Goal: Answer question/provide support: Share knowledge or assist other users

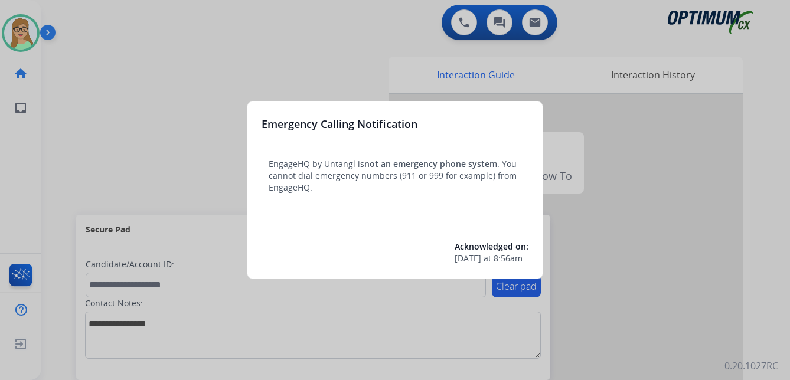
click at [21, 37] on div at bounding box center [395, 190] width 790 height 380
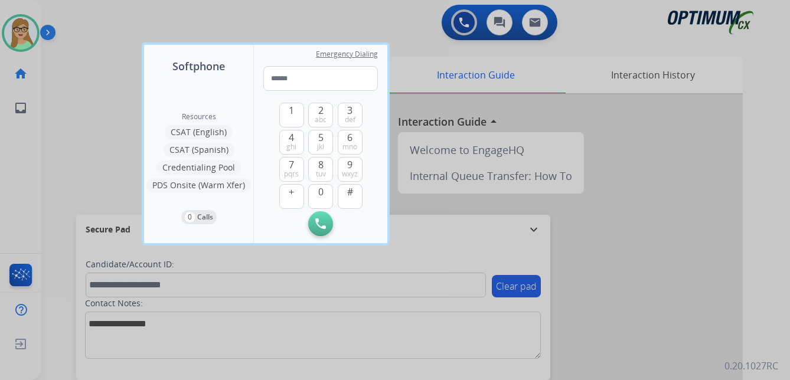
click at [79, 113] on div at bounding box center [395, 190] width 790 height 380
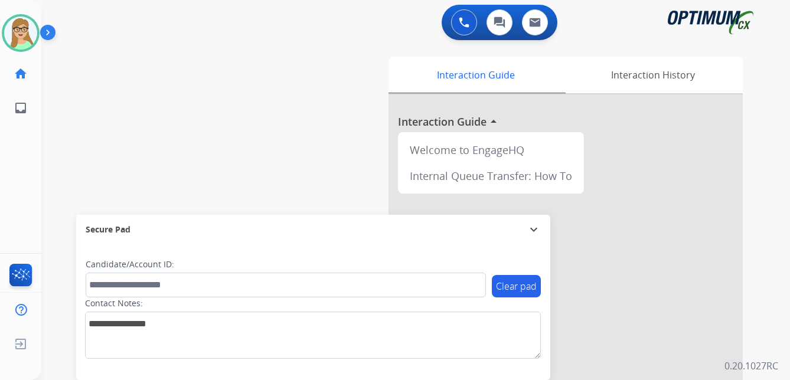
click at [44, 34] on img at bounding box center [50, 35] width 20 height 22
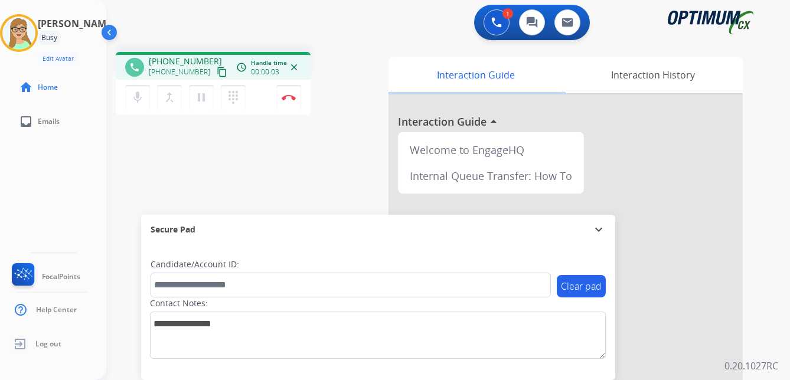
click at [217, 71] on mat-icon "content_copy" at bounding box center [222, 72] width 11 height 11
click at [202, 100] on mat-icon "pause" at bounding box center [201, 97] width 14 height 14
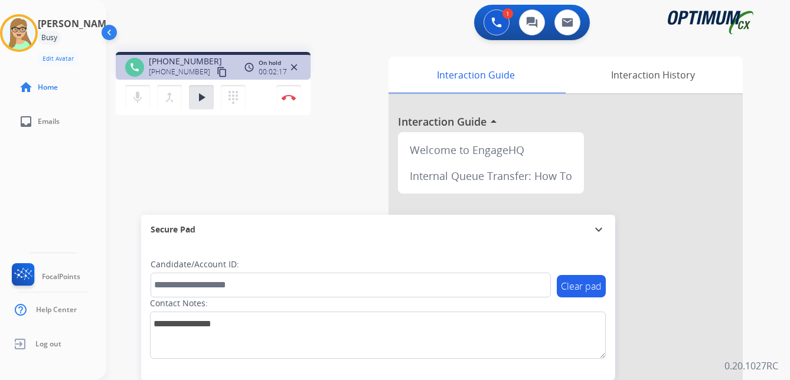
click at [205, 18] on div "1 Voice Interactions 0 Chat Interactions 0 Email Interactions" at bounding box center [440, 24] width 641 height 38
click at [202, 98] on mat-icon "play_arrow" at bounding box center [201, 97] width 14 height 14
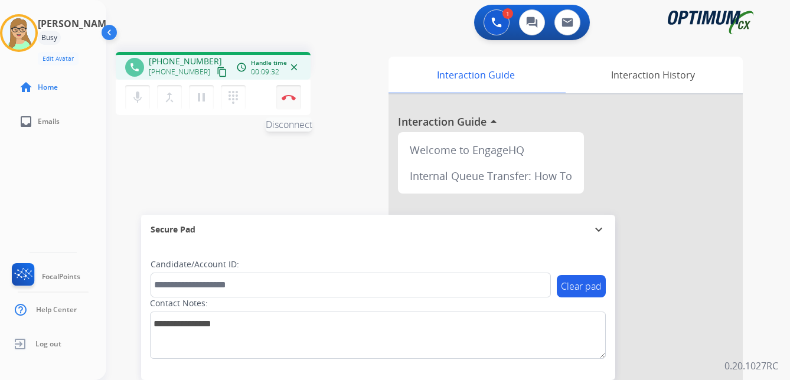
click at [289, 94] on img at bounding box center [289, 97] width 14 height 6
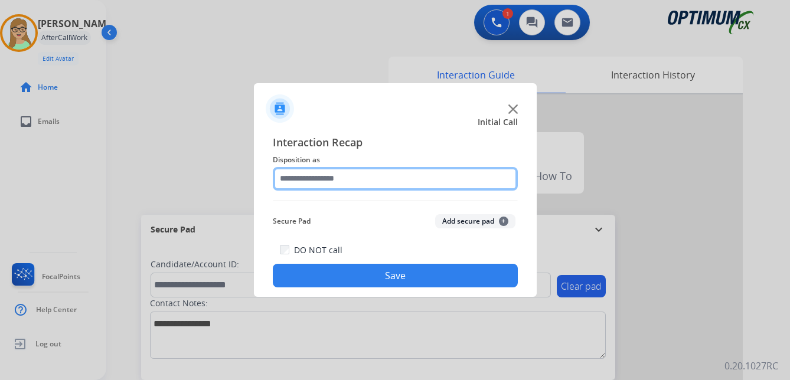
click at [309, 188] on input "text" at bounding box center [395, 179] width 245 height 24
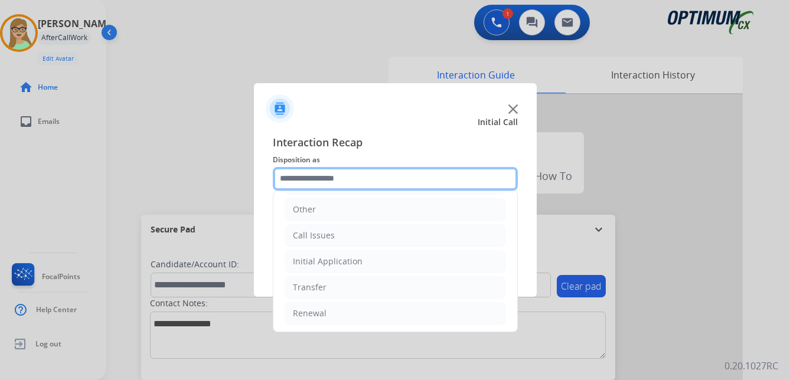
scroll to position [80, 0]
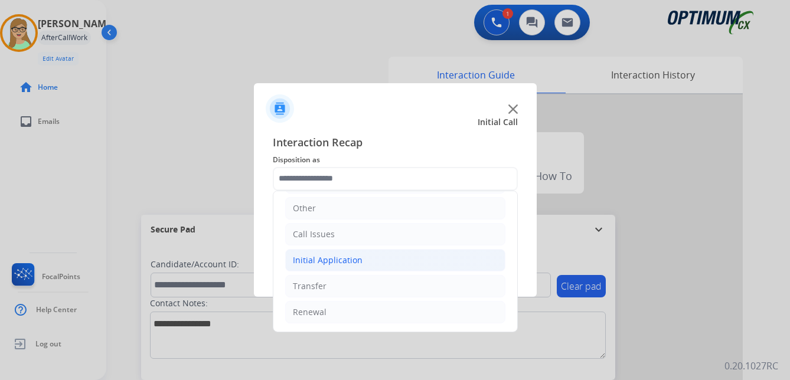
click at [338, 260] on div "Initial Application" at bounding box center [328, 260] width 70 height 12
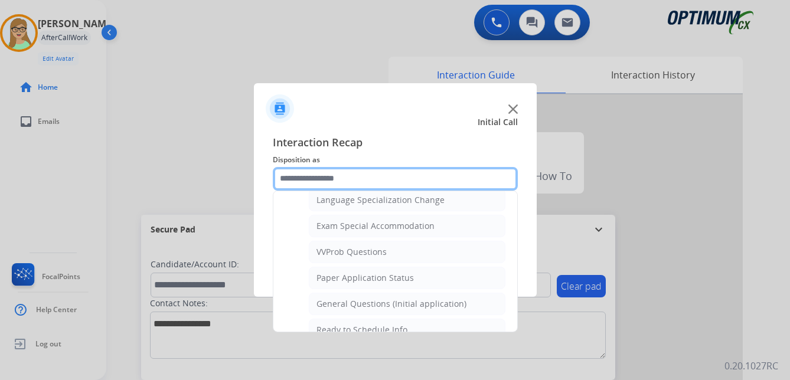
scroll to position [612, 0]
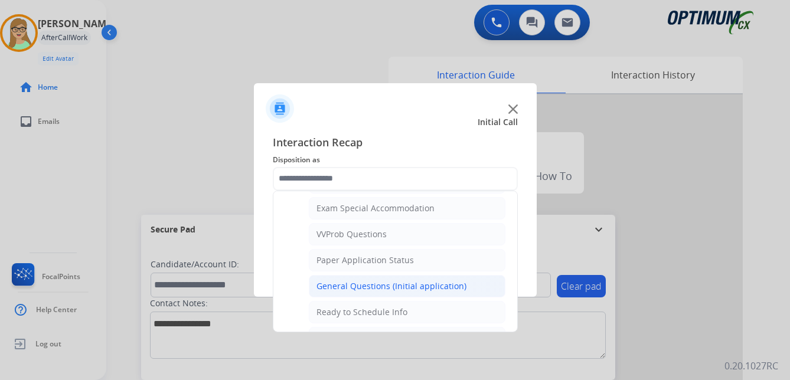
click at [350, 285] on div "General Questions (Initial application)" at bounding box center [391, 286] width 150 height 12
type input "**********"
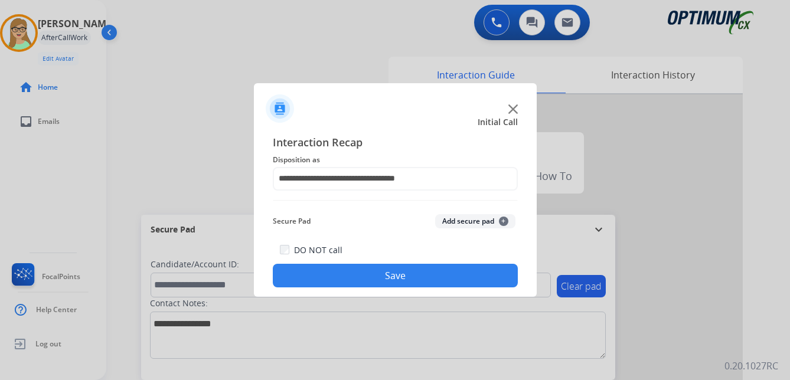
click at [316, 276] on button "Save" at bounding box center [395, 276] width 245 height 24
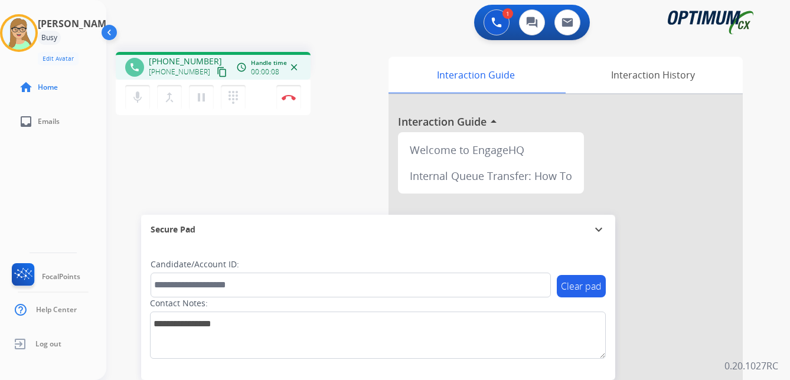
click at [217, 75] on mat-icon "content_copy" at bounding box center [222, 72] width 11 height 11
click at [290, 99] on img at bounding box center [289, 97] width 14 height 6
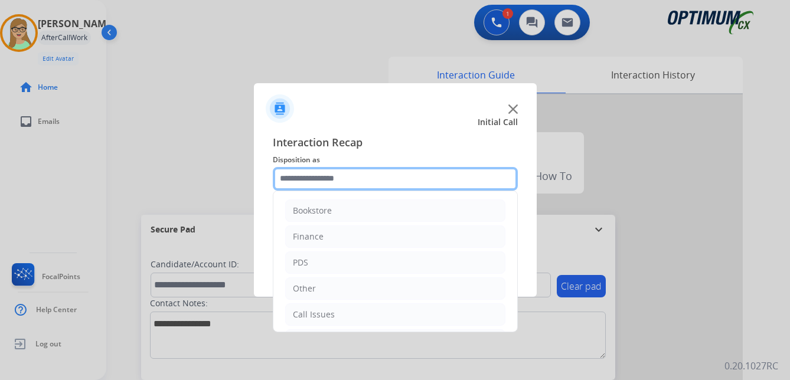
click at [317, 184] on input "text" at bounding box center [395, 179] width 245 height 24
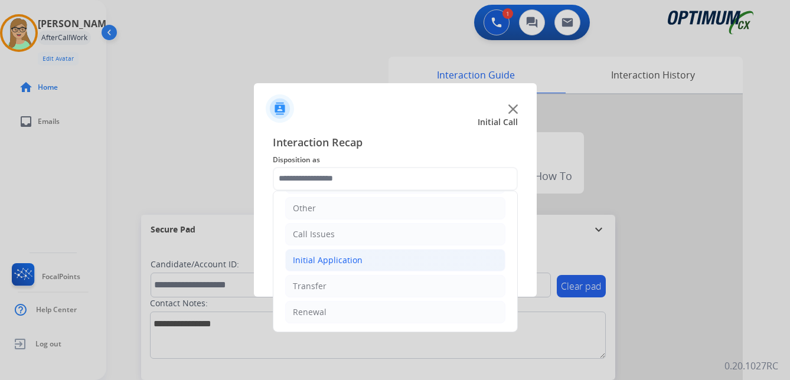
click at [337, 256] on div "Initial Application" at bounding box center [328, 260] width 70 height 12
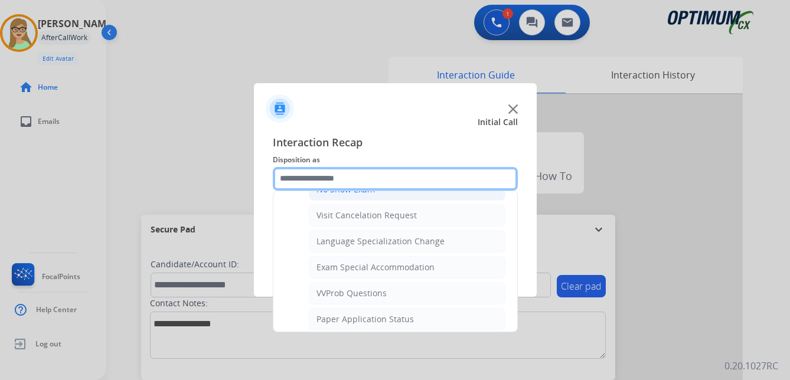
scroll to position [612, 0]
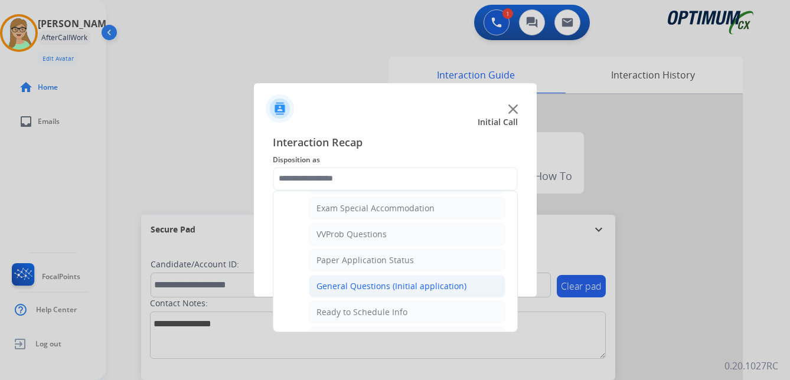
click at [369, 285] on div "General Questions (Initial application)" at bounding box center [391, 286] width 150 height 12
type input "**********"
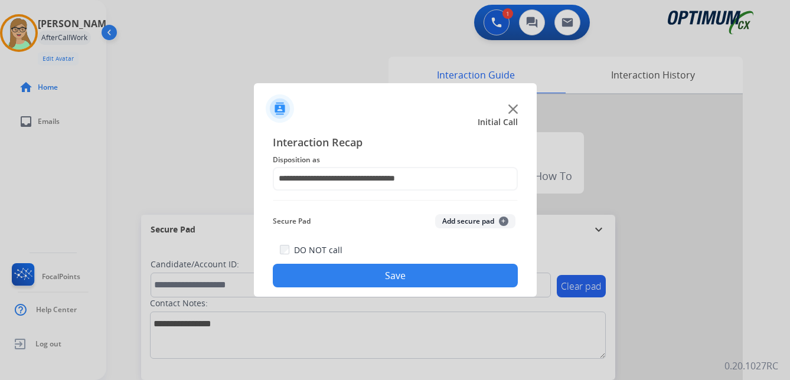
click at [381, 283] on button "Save" at bounding box center [395, 276] width 245 height 24
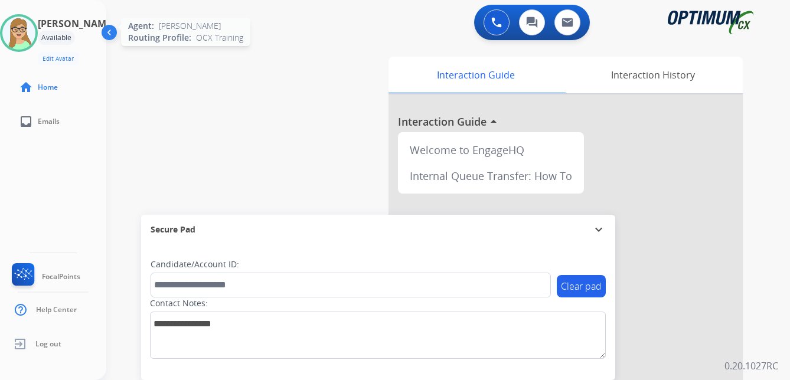
click at [35, 32] on img at bounding box center [18, 33] width 33 height 33
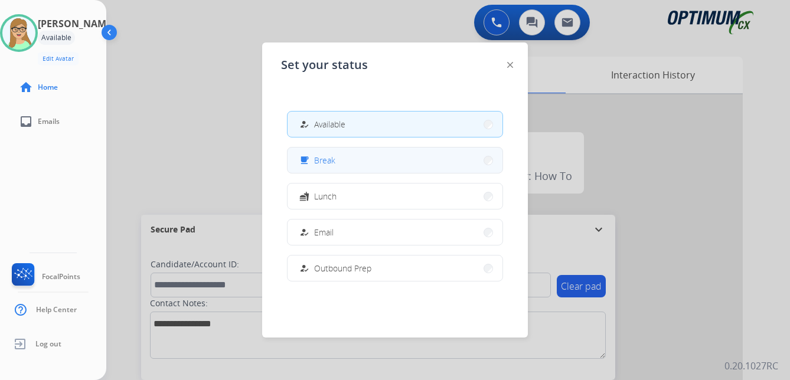
click at [335, 163] on span "Break" at bounding box center [324, 160] width 21 height 12
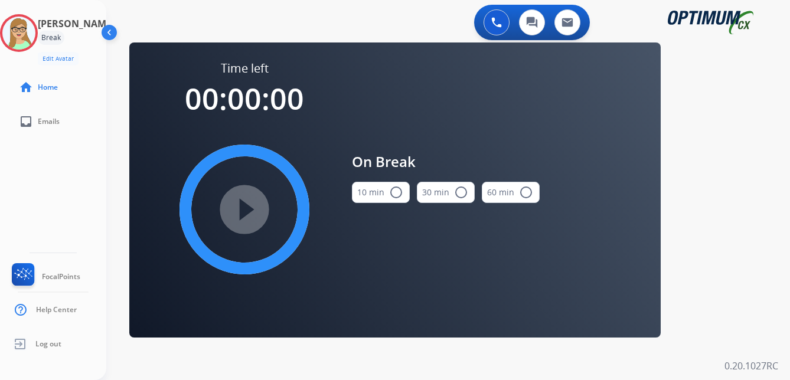
click at [394, 193] on mat-icon "radio_button_unchecked" at bounding box center [396, 192] width 14 height 14
click at [251, 205] on mat-icon "play_circle_filled" at bounding box center [244, 209] width 14 height 14
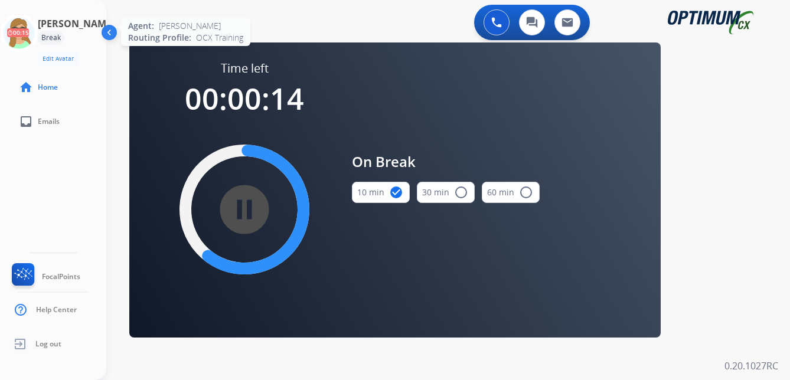
click at [32, 37] on icon at bounding box center [19, 33] width 38 height 38
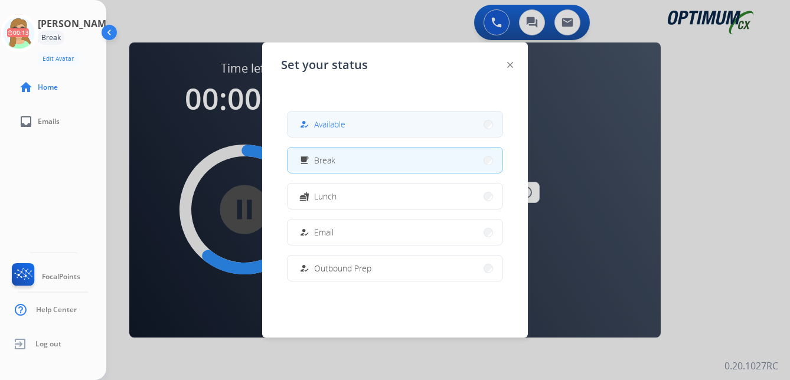
click at [338, 120] on span "Available" at bounding box center [329, 124] width 31 height 12
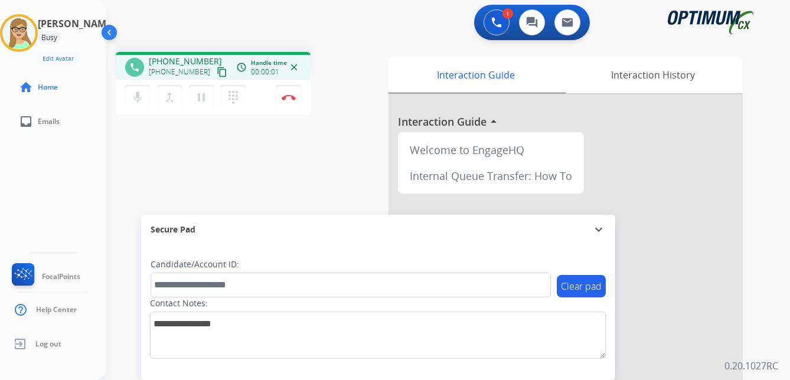
click at [217, 71] on mat-icon "content_copy" at bounding box center [222, 72] width 11 height 11
click at [203, 97] on mat-icon "pause" at bounding box center [201, 97] width 14 height 14
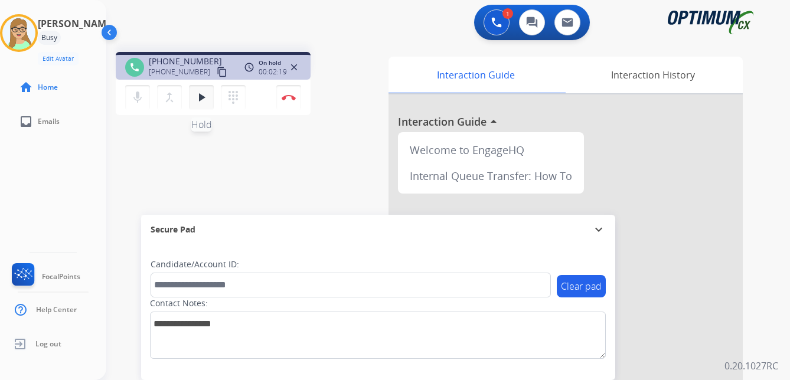
drag, startPoint x: 201, startPoint y: 96, endPoint x: 189, endPoint y: 107, distance: 16.7
click at [201, 96] on mat-icon "play_arrow" at bounding box center [201, 97] width 14 height 14
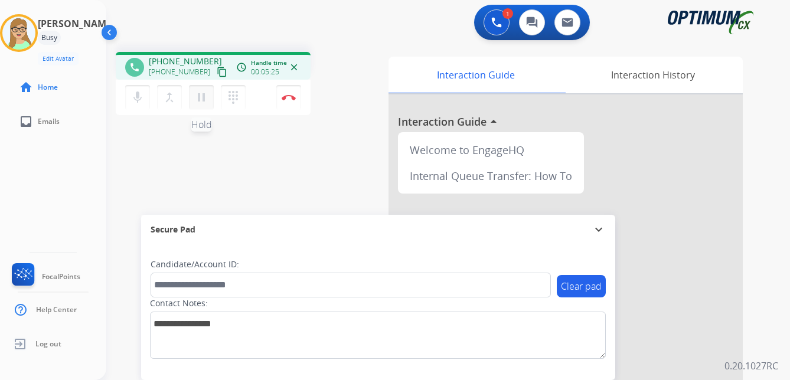
click at [204, 102] on mat-icon "pause" at bounding box center [201, 97] width 14 height 14
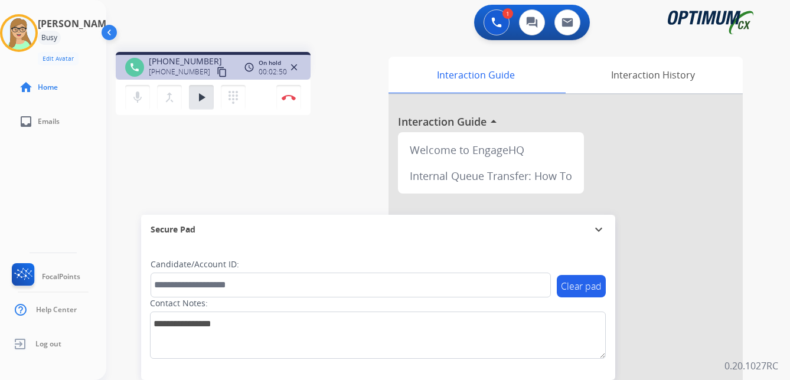
drag, startPoint x: 200, startPoint y: 95, endPoint x: 8, endPoint y: 251, distance: 248.0
click at [191, 105] on button "play_arrow Hold" at bounding box center [201, 97] width 25 height 25
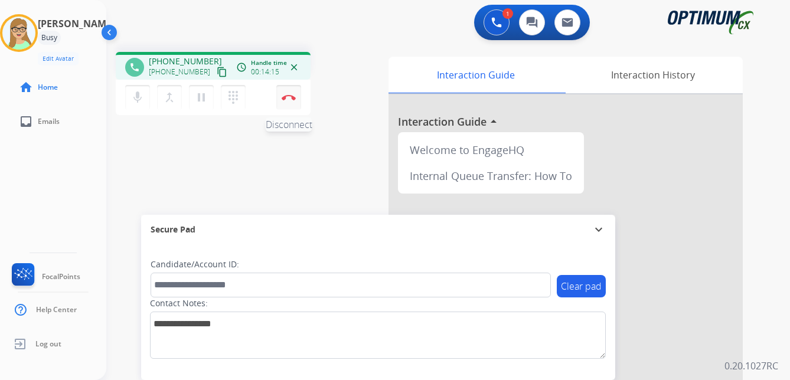
click at [291, 98] on img at bounding box center [289, 97] width 14 height 6
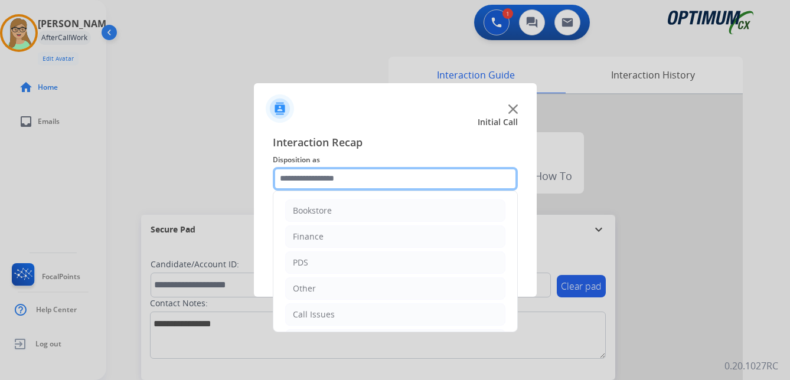
click at [327, 178] on input "text" at bounding box center [395, 179] width 245 height 24
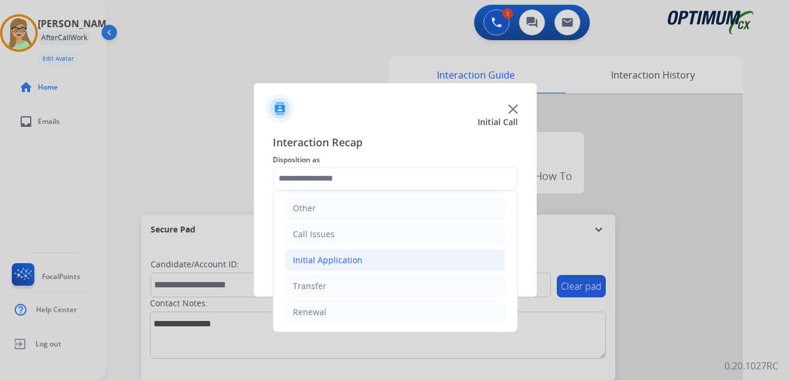
click at [335, 262] on div "Initial Application" at bounding box center [328, 260] width 70 height 12
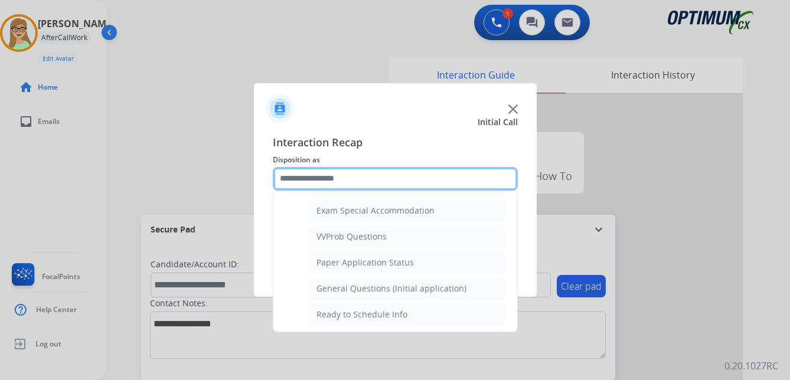
scroll to position [597, 0]
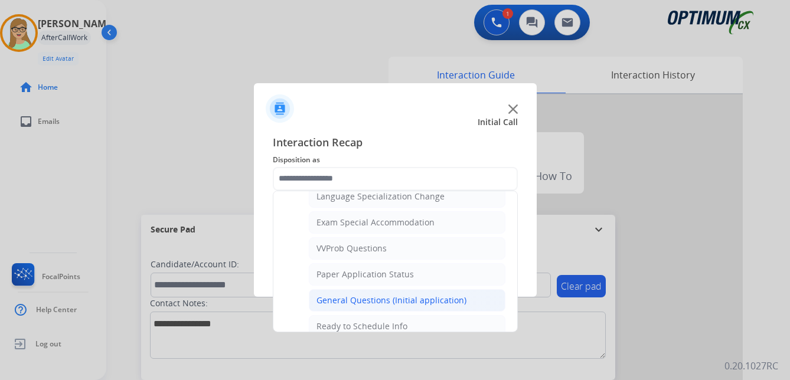
click at [366, 300] on div "General Questions (Initial application)" at bounding box center [391, 301] width 150 height 12
type input "**********"
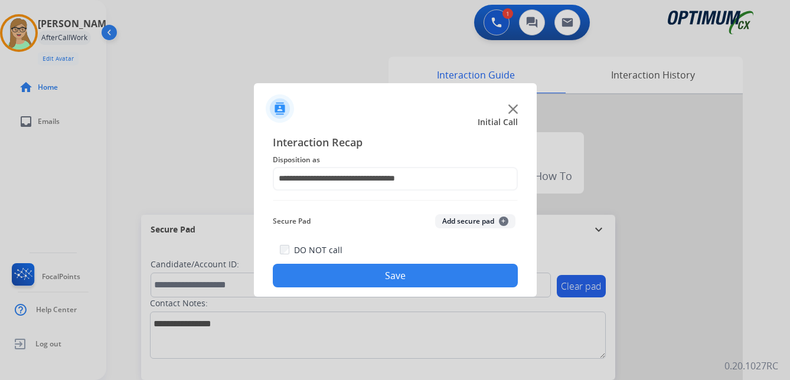
click at [385, 275] on button "Save" at bounding box center [395, 276] width 245 height 24
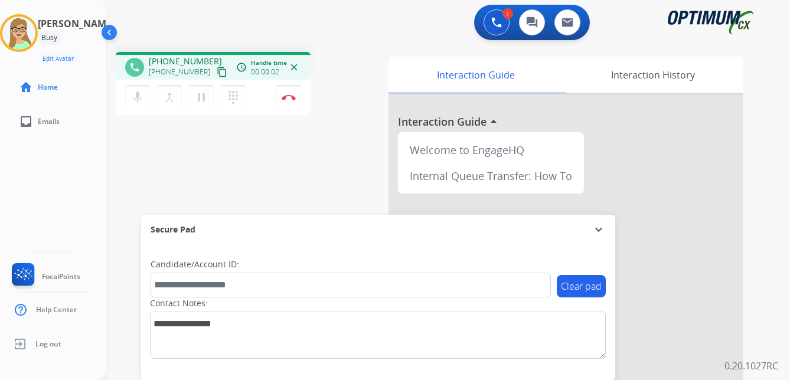
click at [217, 71] on mat-icon "content_copy" at bounding box center [222, 72] width 11 height 11
click at [290, 97] on img at bounding box center [289, 97] width 14 height 6
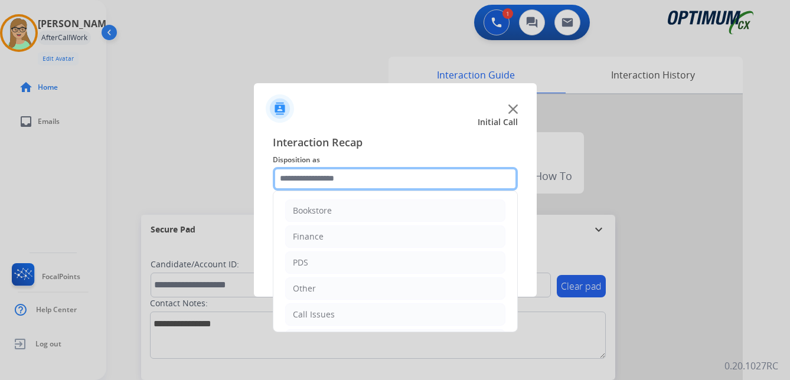
click at [328, 185] on input "text" at bounding box center [395, 179] width 245 height 24
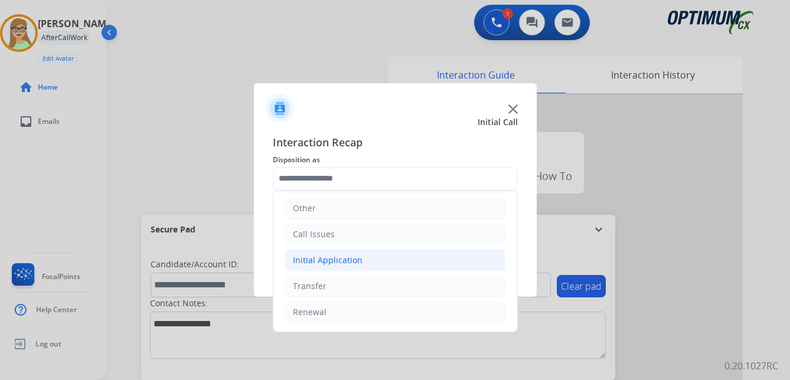
click at [338, 260] on div "Initial Application" at bounding box center [328, 260] width 70 height 12
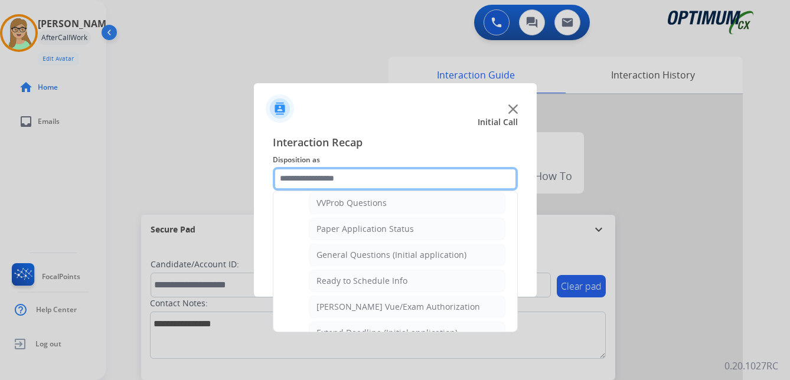
scroll to position [671, 0]
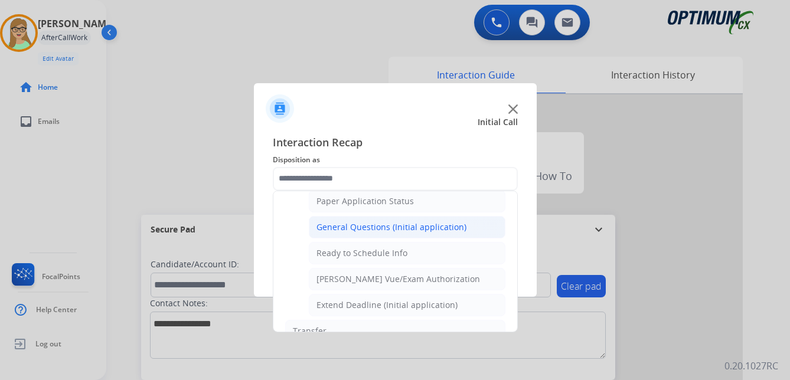
click at [380, 228] on div "General Questions (Initial application)" at bounding box center [391, 227] width 150 height 12
type input "**********"
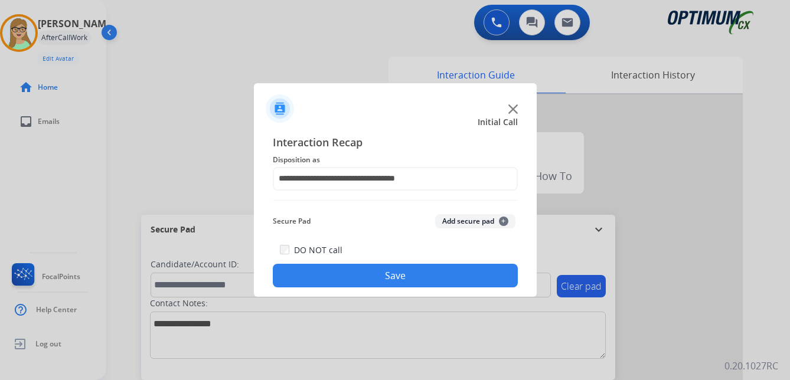
click at [367, 273] on button "Save" at bounding box center [395, 276] width 245 height 24
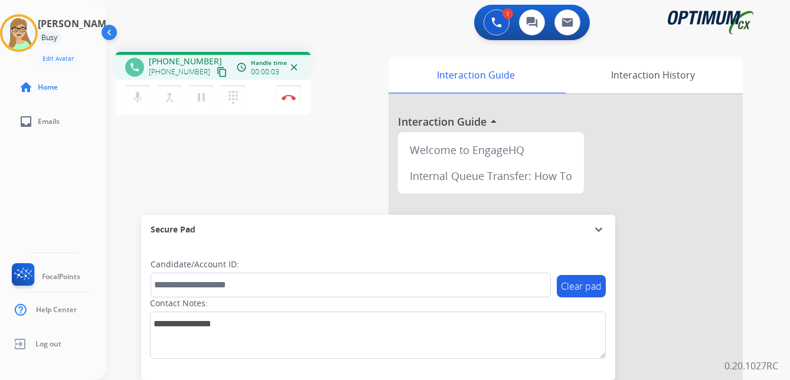
drag, startPoint x: 210, startPoint y: 71, endPoint x: 181, endPoint y: 82, distance: 31.0
click at [217, 71] on mat-icon "content_copy" at bounding box center [222, 72] width 11 height 11
click at [290, 93] on button "Disconnect" at bounding box center [288, 97] width 25 height 25
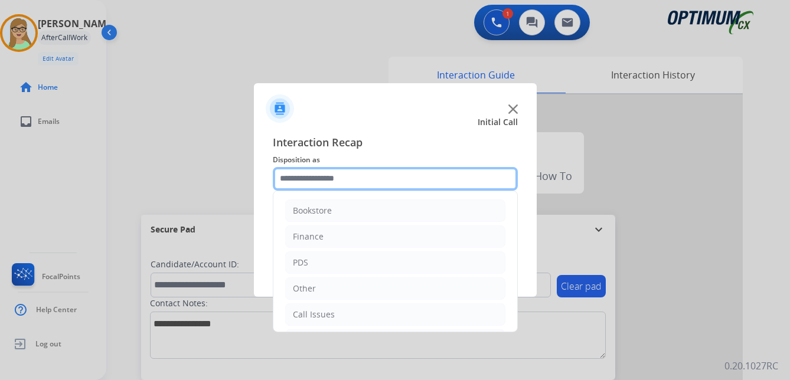
click at [338, 178] on input "text" at bounding box center [395, 179] width 245 height 24
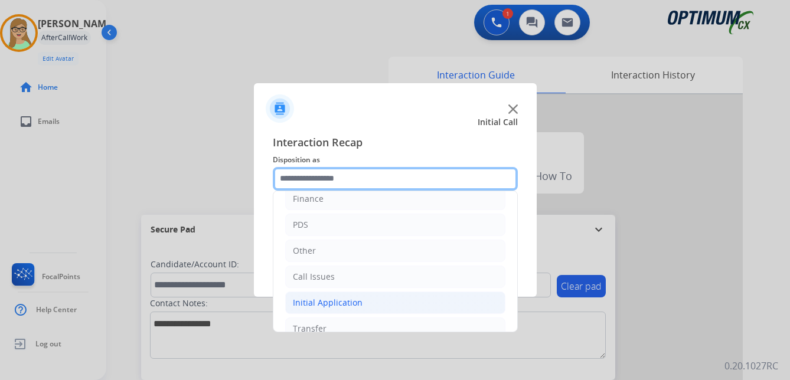
scroll to position [80, 0]
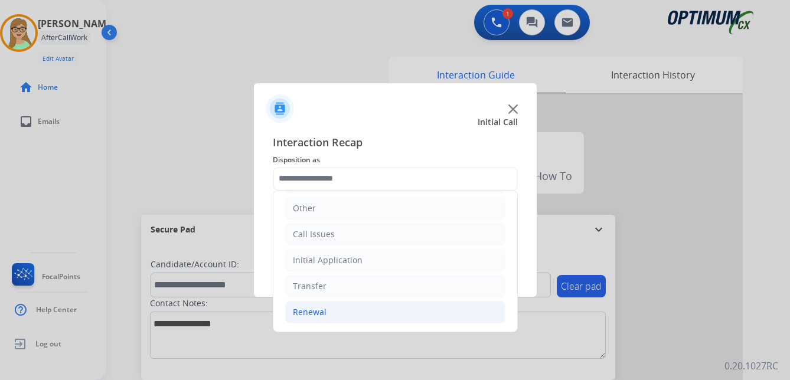
click at [313, 311] on div "Renewal" at bounding box center [310, 312] width 34 height 12
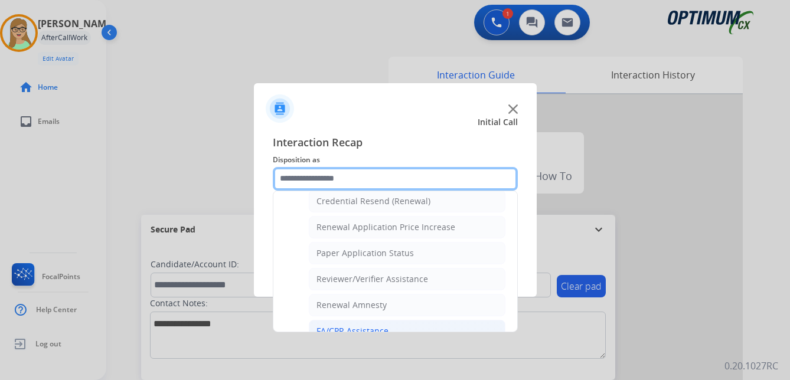
scroll to position [338, 0]
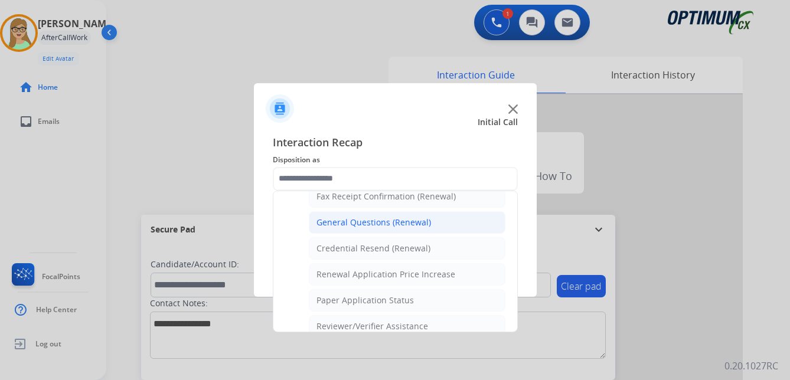
click at [355, 221] on div "General Questions (Renewal)" at bounding box center [373, 223] width 115 height 12
type input "**********"
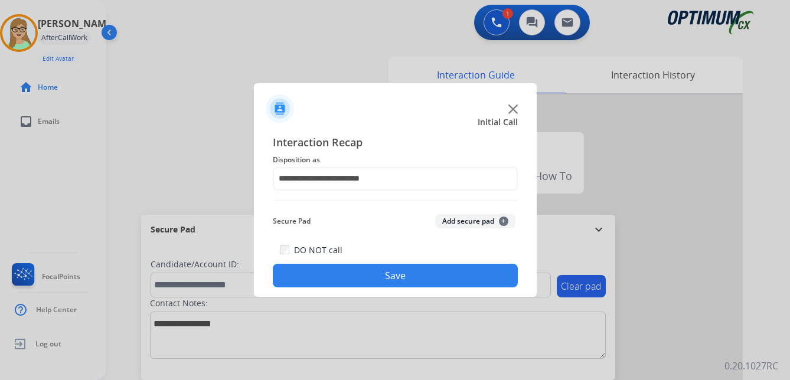
click at [353, 279] on button "Save" at bounding box center [395, 276] width 245 height 24
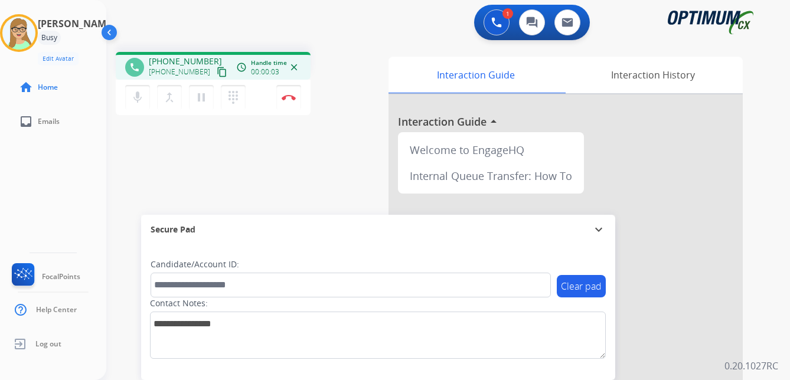
drag, startPoint x: 211, startPoint y: 74, endPoint x: 177, endPoint y: 84, distance: 35.7
click at [217, 74] on mat-icon "content_copy" at bounding box center [222, 72] width 11 height 11
click at [290, 97] on img at bounding box center [289, 97] width 14 height 6
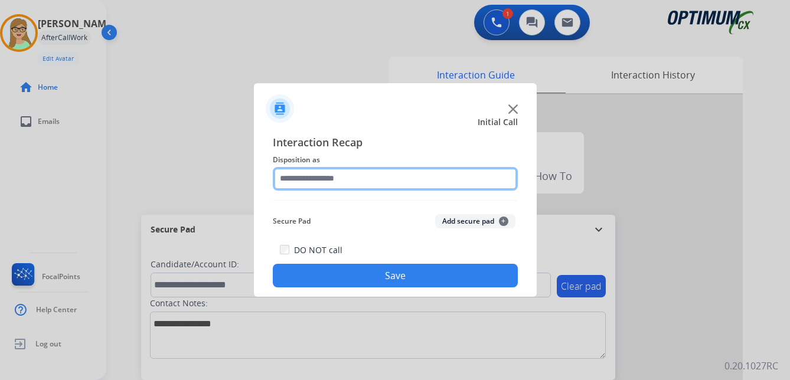
click at [329, 182] on input "text" at bounding box center [395, 179] width 245 height 24
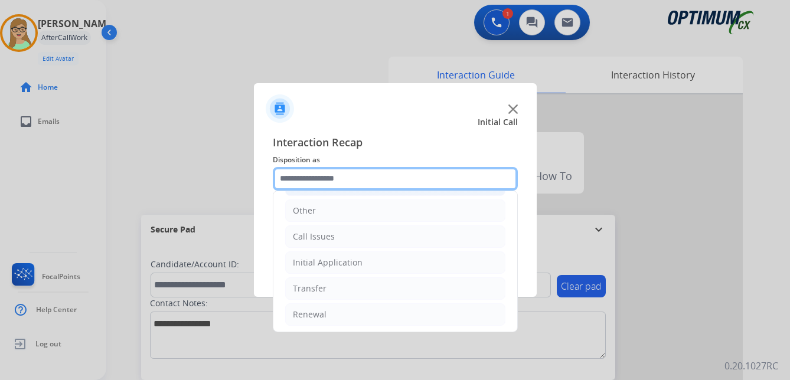
scroll to position [80, 0]
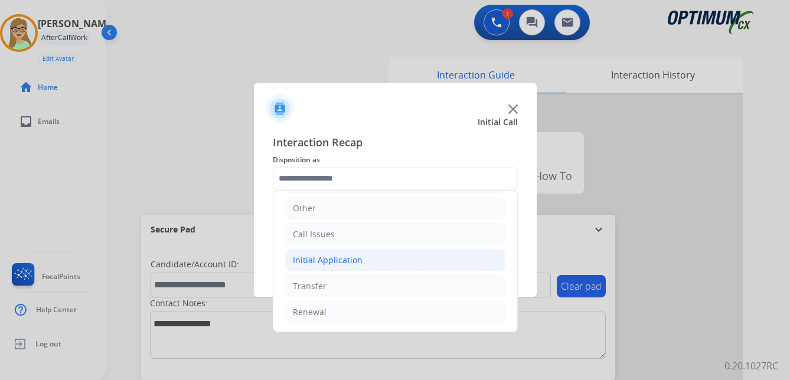
click at [332, 260] on div "Initial Application" at bounding box center [328, 260] width 70 height 12
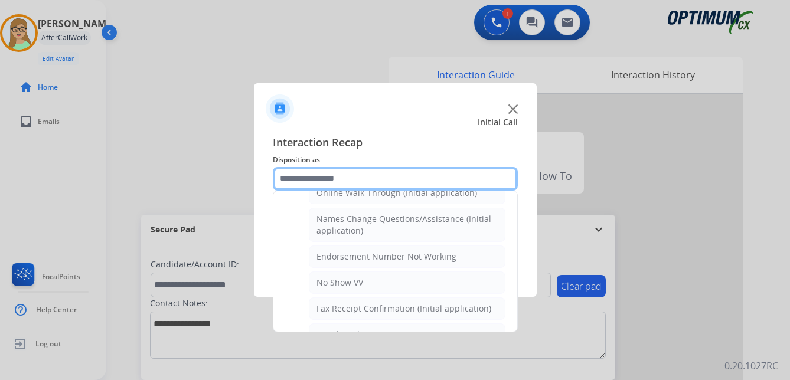
scroll to position [257, 0]
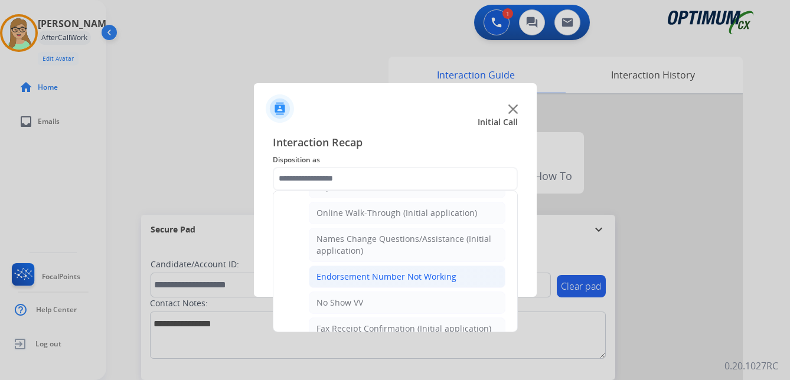
click at [397, 282] on div "Endorsement Number Not Working" at bounding box center [386, 277] width 140 height 12
type input "**********"
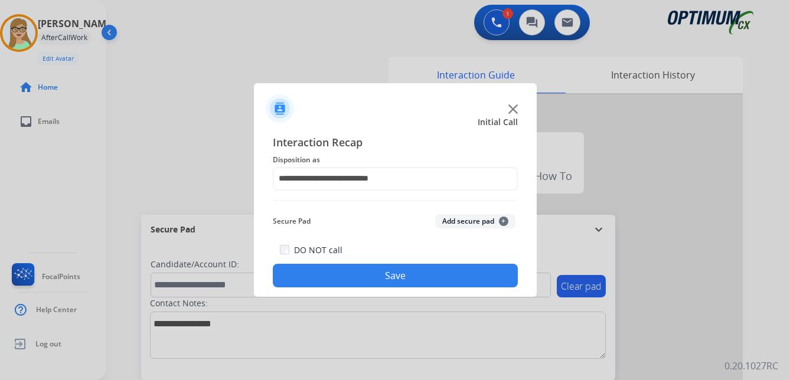
drag, startPoint x: 360, startPoint y: 282, endPoint x: 305, endPoint y: 285, distance: 55.5
click at [358, 282] on button "Save" at bounding box center [395, 276] width 245 height 24
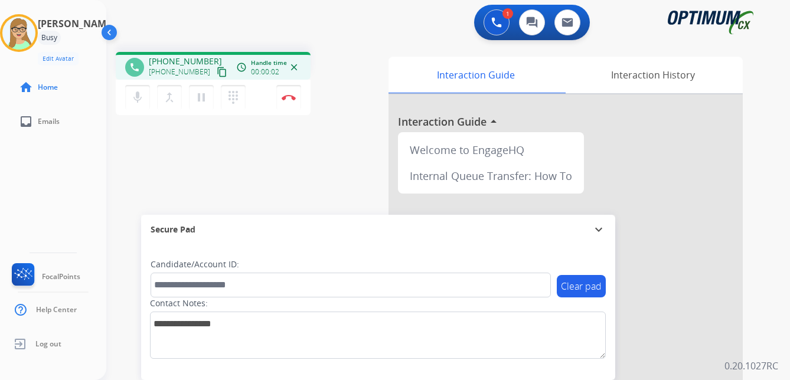
click at [217, 73] on mat-icon "content_copy" at bounding box center [222, 72] width 11 height 11
click at [289, 96] on img at bounding box center [289, 97] width 14 height 6
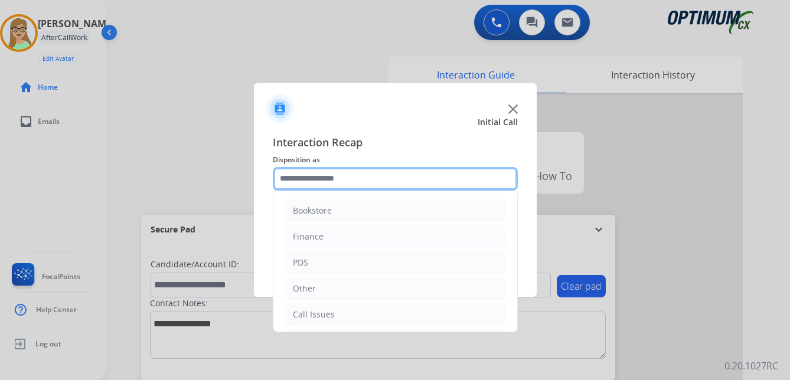
click at [332, 179] on input "text" at bounding box center [395, 179] width 245 height 24
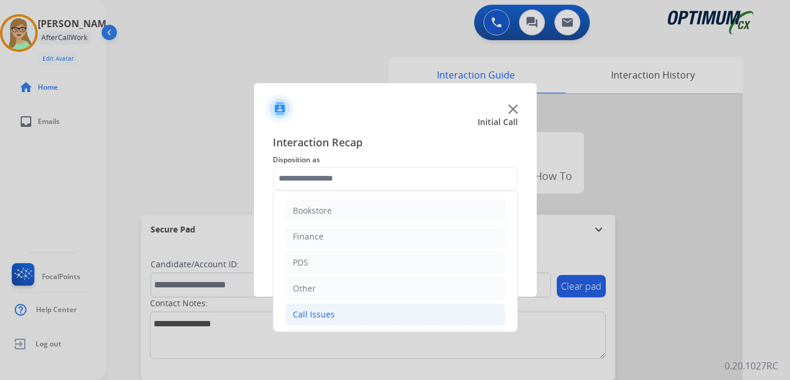
click at [321, 316] on div "Call Issues" at bounding box center [314, 315] width 42 height 12
drag, startPoint x: 319, startPoint y: 311, endPoint x: 349, endPoint y: 293, distance: 34.6
click at [320, 311] on div "Call Issues" at bounding box center [314, 315] width 42 height 12
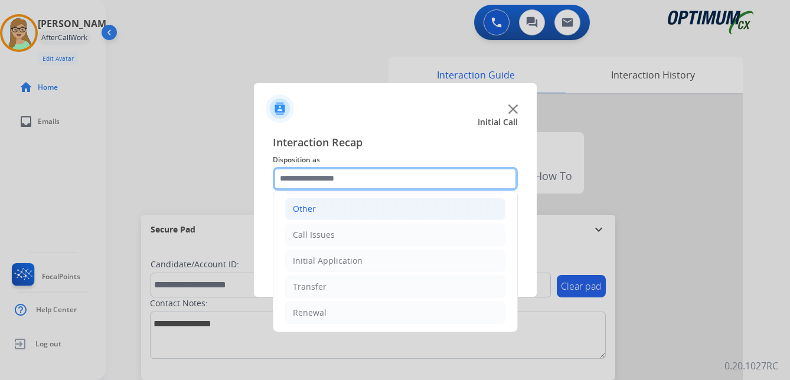
scroll to position [80, 0]
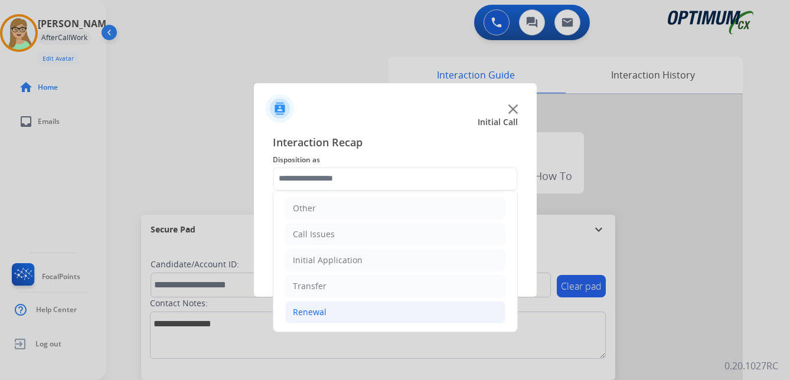
click at [318, 314] on div "Renewal" at bounding box center [310, 312] width 34 height 12
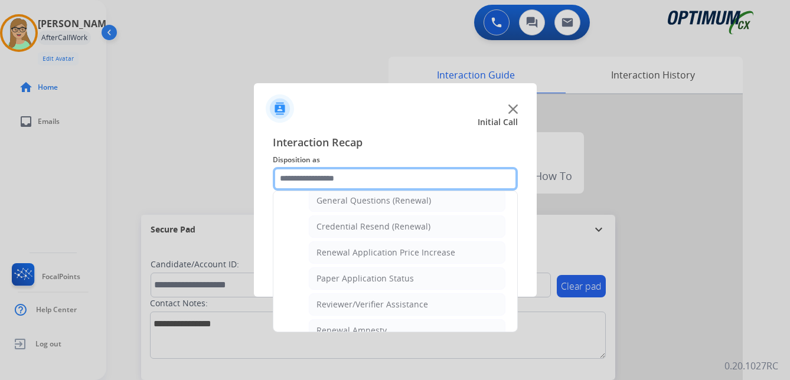
scroll to position [375, 0]
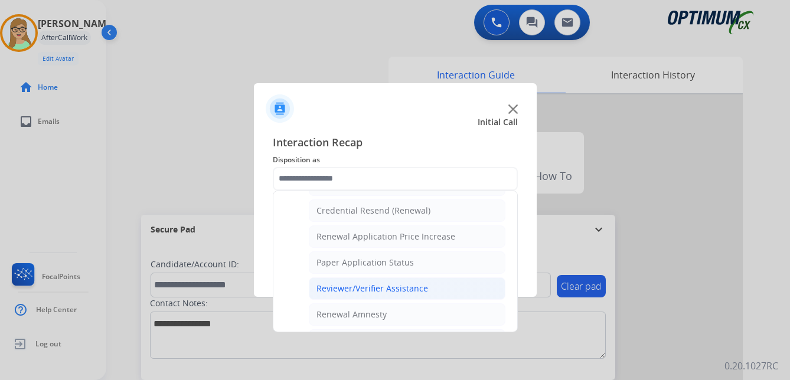
click at [349, 290] on div "Reviewer/Verifier Assistance" at bounding box center [372, 289] width 112 height 12
type input "**********"
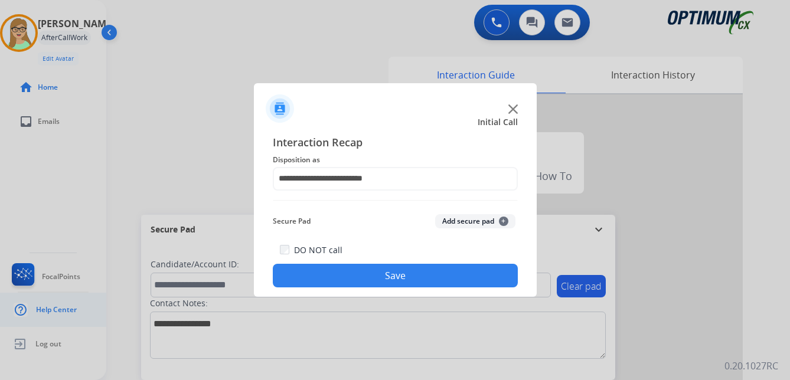
drag, startPoint x: 352, startPoint y: 278, endPoint x: 4, endPoint y: 298, distance: 348.2
click at [350, 278] on button "Save" at bounding box center [395, 276] width 245 height 24
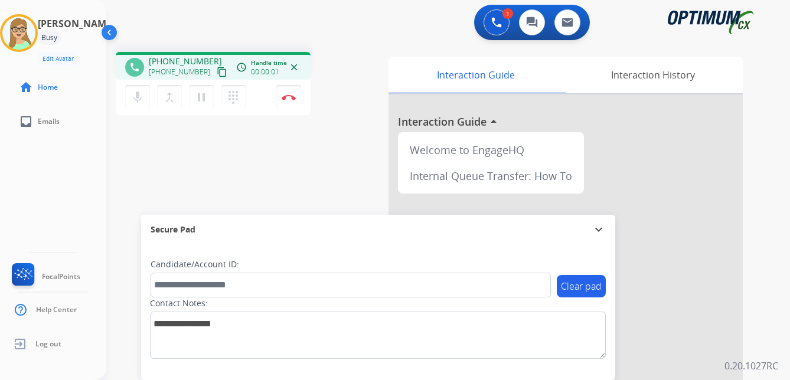
click at [217, 72] on mat-icon "content_copy" at bounding box center [222, 72] width 11 height 11
click at [492, 71] on div "Interaction Guide" at bounding box center [475, 75] width 174 height 37
click at [629, 77] on div "Interaction History" at bounding box center [653, 75] width 180 height 37
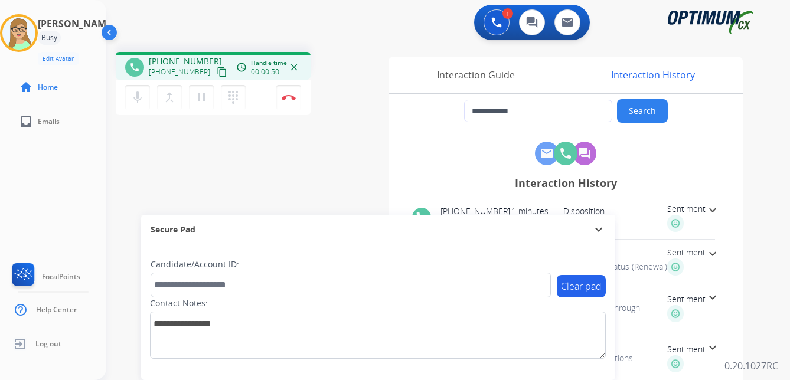
click at [686, 216] on div "Sentiment" at bounding box center [686, 217] width 38 height 29
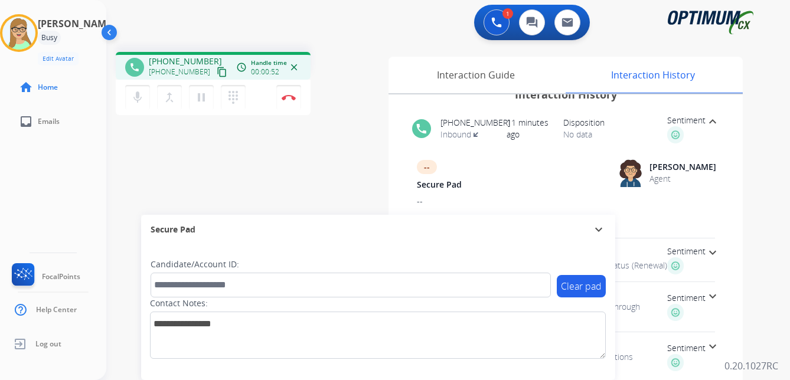
scroll to position [59, 0]
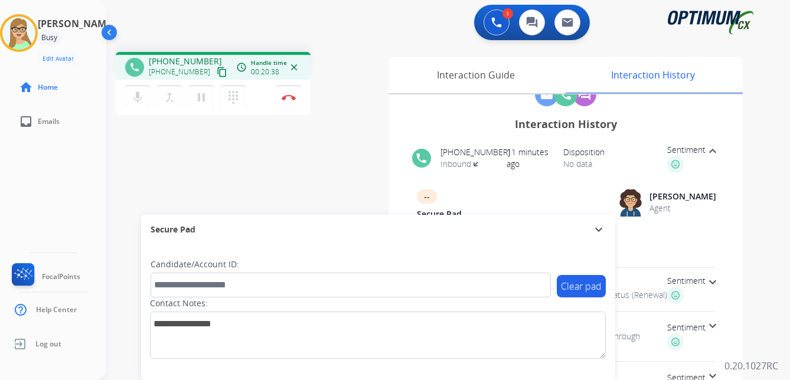
click at [334, 25] on div "1 Voice Interactions 0 Chat Interactions 0 Email Interactions" at bounding box center [440, 24] width 641 height 38
click at [289, 97] on img at bounding box center [289, 97] width 14 height 6
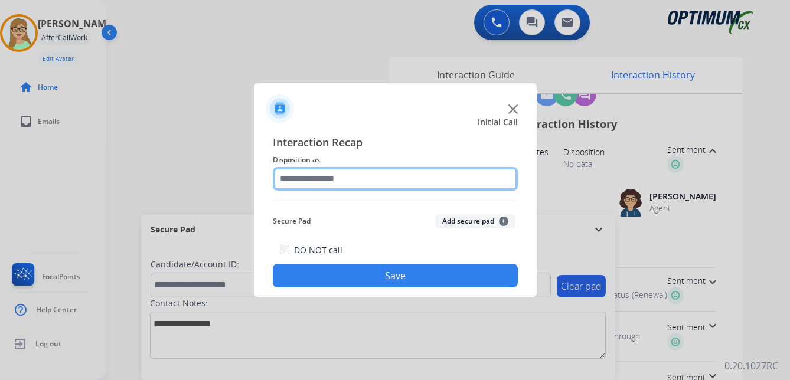
click at [324, 176] on input "text" at bounding box center [395, 179] width 245 height 24
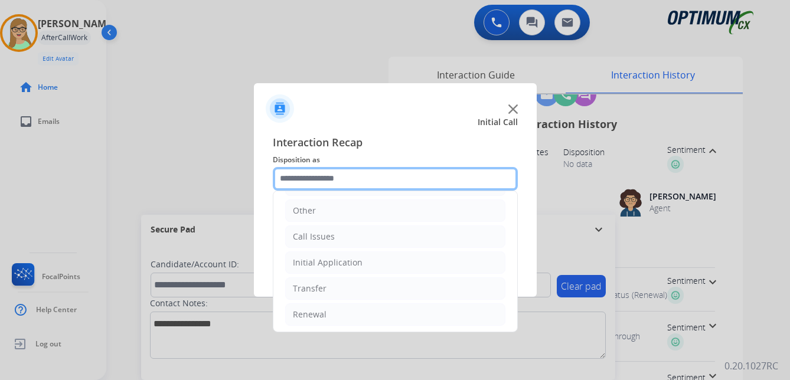
scroll to position [80, 0]
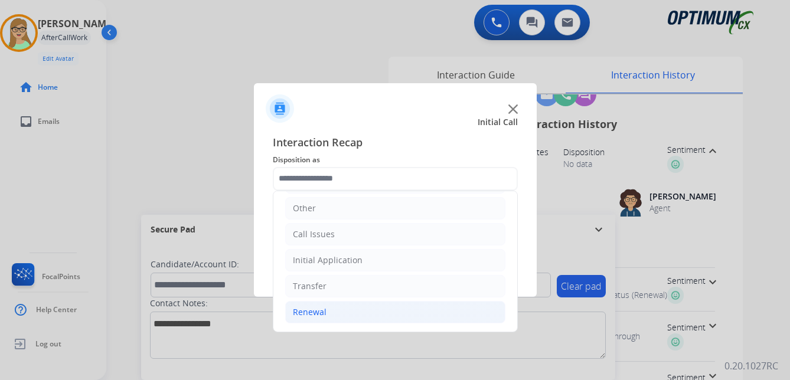
click at [316, 315] on div "Renewal" at bounding box center [310, 312] width 34 height 12
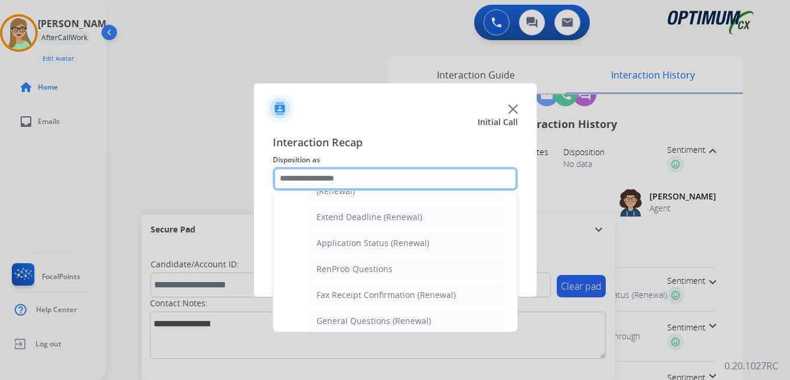
scroll to position [257, 0]
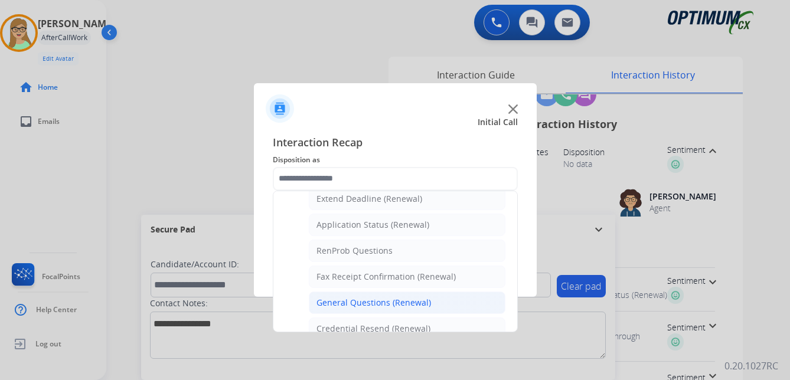
click at [358, 305] on div "General Questions (Renewal)" at bounding box center [373, 303] width 115 height 12
type input "**********"
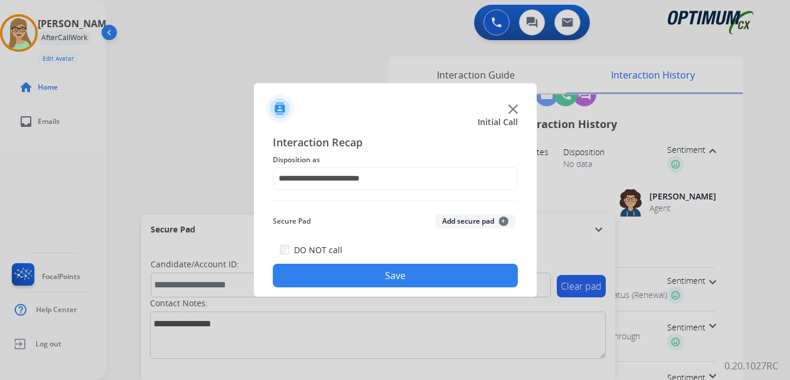
click at [392, 283] on button "Save" at bounding box center [395, 276] width 245 height 24
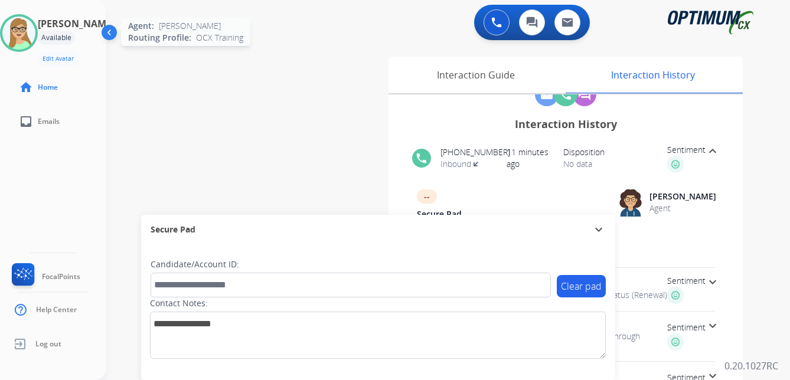
click at [28, 31] on img at bounding box center [18, 33] width 33 height 33
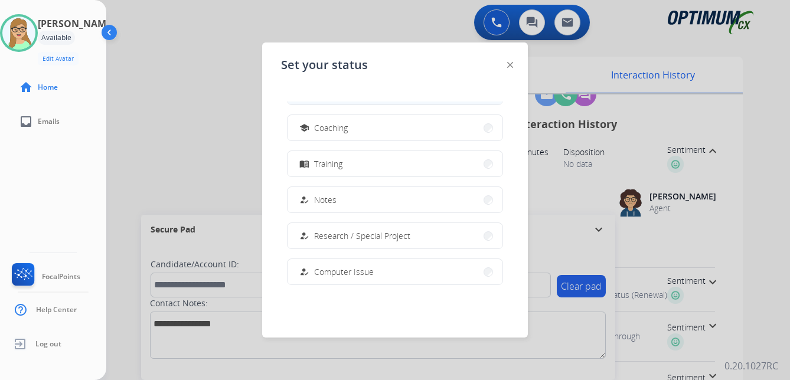
scroll to position [117, 0]
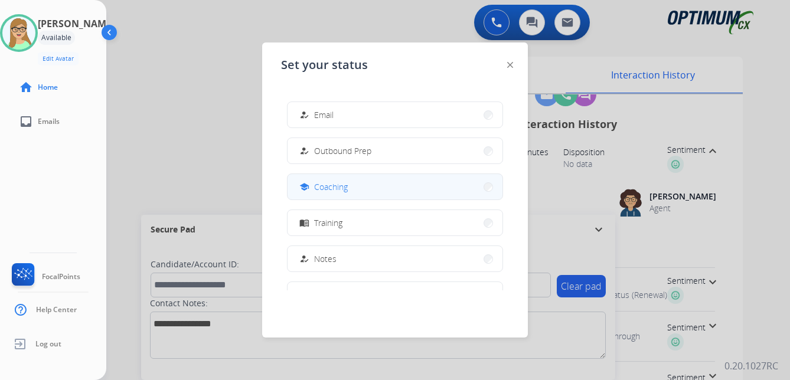
click at [342, 184] on span "Coaching" at bounding box center [331, 187] width 34 height 12
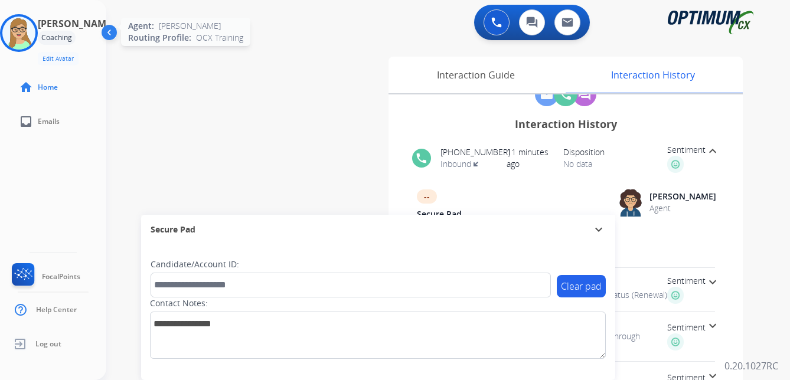
click at [31, 34] on img at bounding box center [18, 33] width 33 height 33
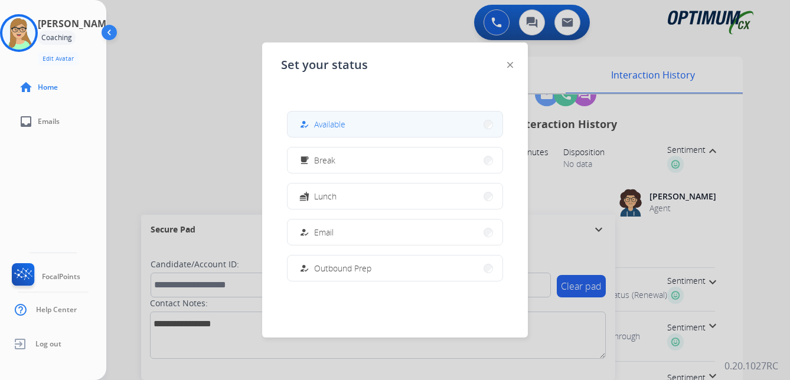
click at [333, 129] on span "Available" at bounding box center [329, 124] width 31 height 12
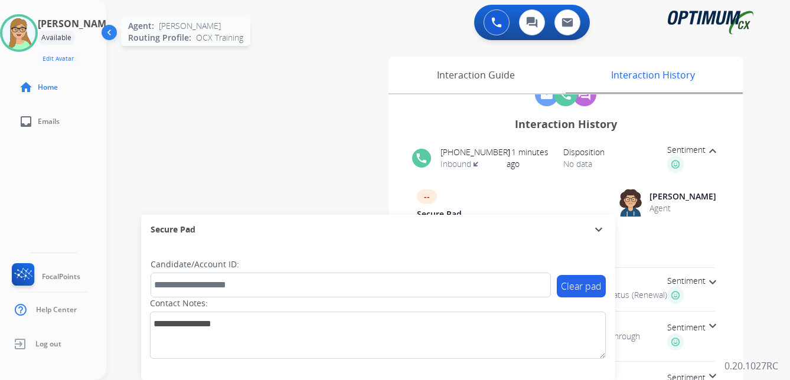
click at [35, 34] on img at bounding box center [18, 33] width 33 height 33
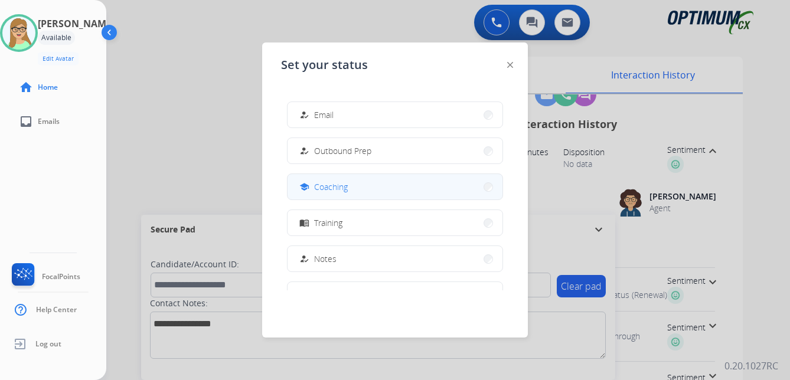
click at [339, 188] on span "Coaching" at bounding box center [331, 187] width 34 height 12
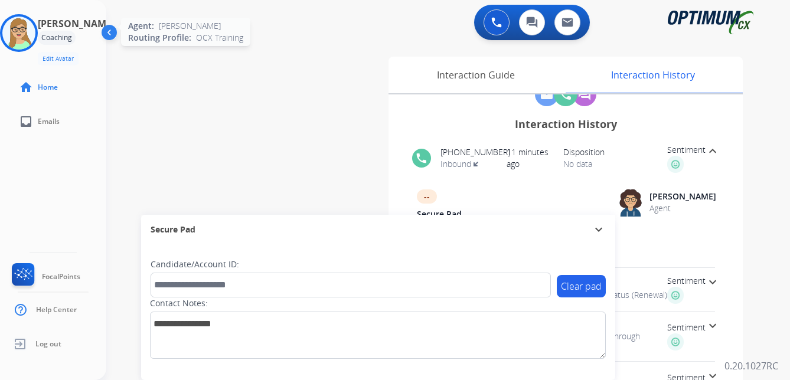
click at [35, 32] on img at bounding box center [18, 33] width 33 height 33
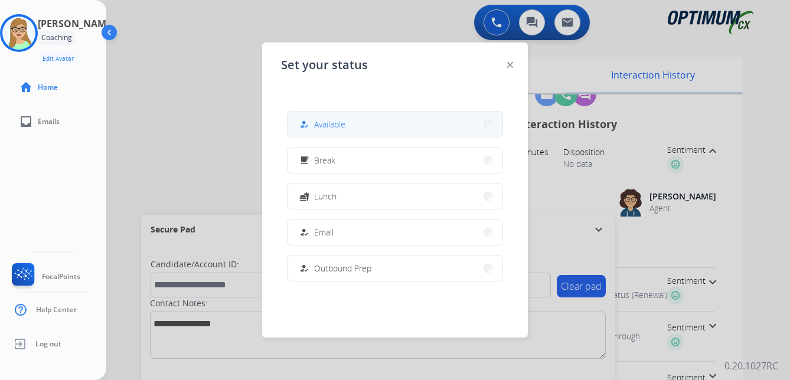
click at [322, 117] on div "how_to_reg Available" at bounding box center [321, 124] width 48 height 14
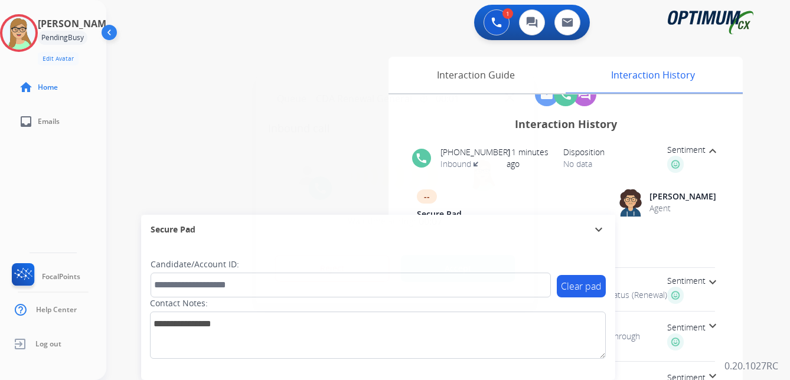
type input "**********"
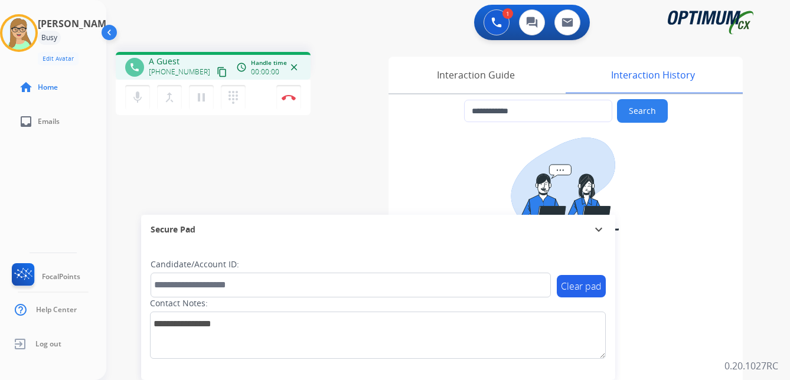
scroll to position [0, 0]
click at [217, 74] on mat-icon "content_copy" at bounding box center [222, 72] width 11 height 11
click at [291, 95] on img at bounding box center [289, 97] width 14 height 6
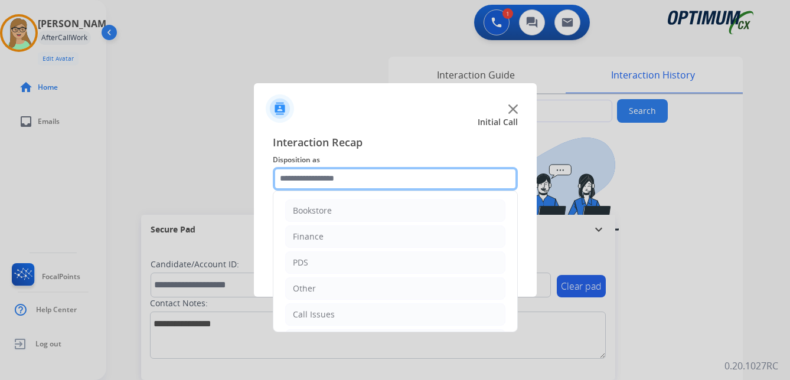
click at [337, 176] on input "text" at bounding box center [395, 179] width 245 height 24
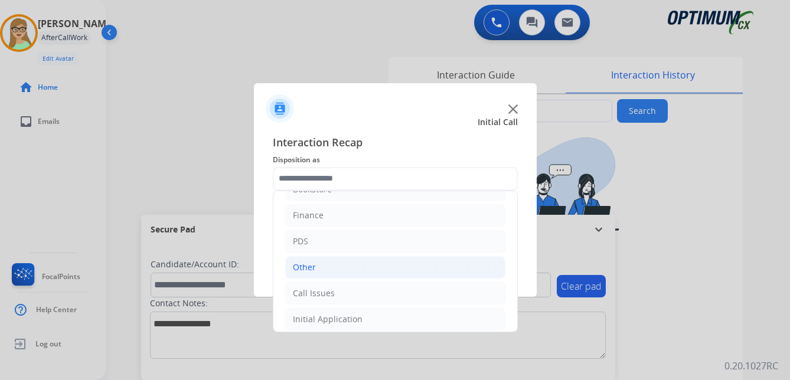
click at [303, 262] on div "Other" at bounding box center [304, 268] width 23 height 12
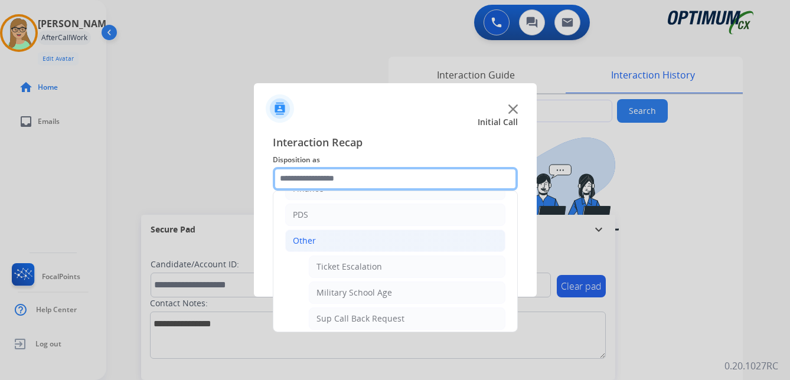
scroll to position [0, 0]
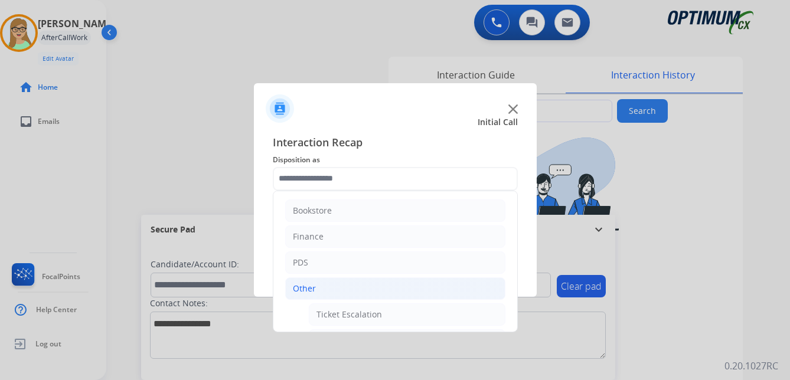
click at [303, 283] on div "Other" at bounding box center [304, 289] width 23 height 12
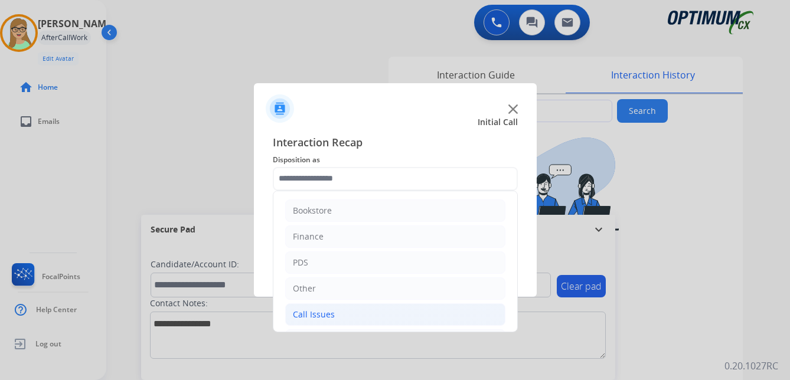
click at [309, 313] on div "Call Issues" at bounding box center [314, 315] width 42 height 12
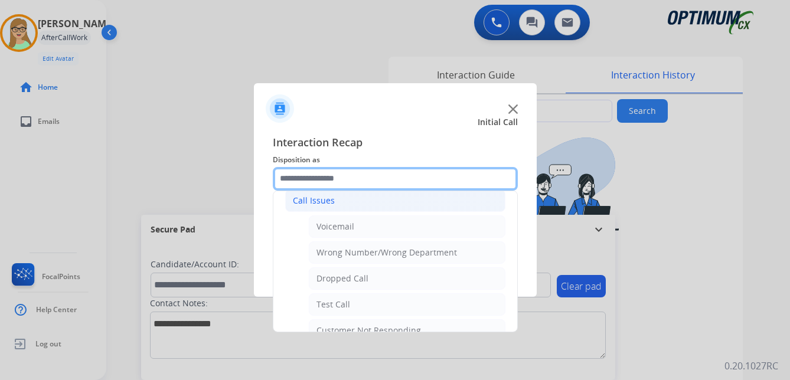
scroll to position [118, 0]
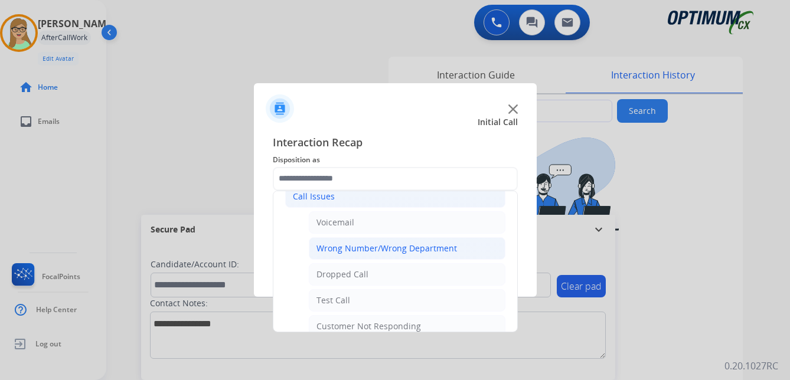
click at [376, 251] on div "Wrong Number/Wrong Department" at bounding box center [386, 249] width 140 height 12
type input "**********"
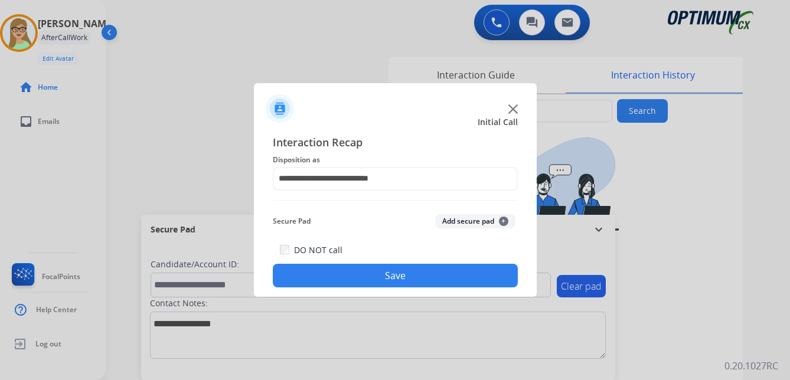
click at [384, 280] on button "Save" at bounding box center [395, 276] width 245 height 24
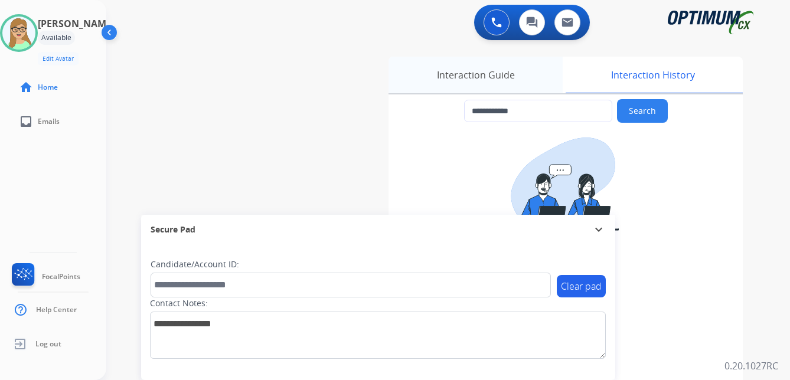
click at [461, 81] on div "Interaction Guide" at bounding box center [475, 75] width 174 height 37
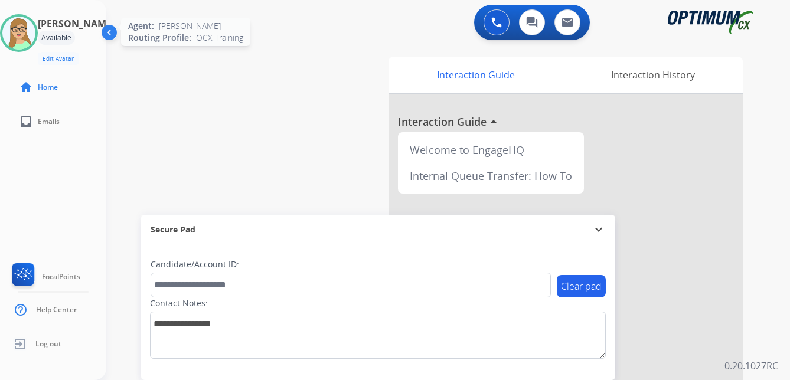
click at [32, 27] on img at bounding box center [18, 33] width 33 height 33
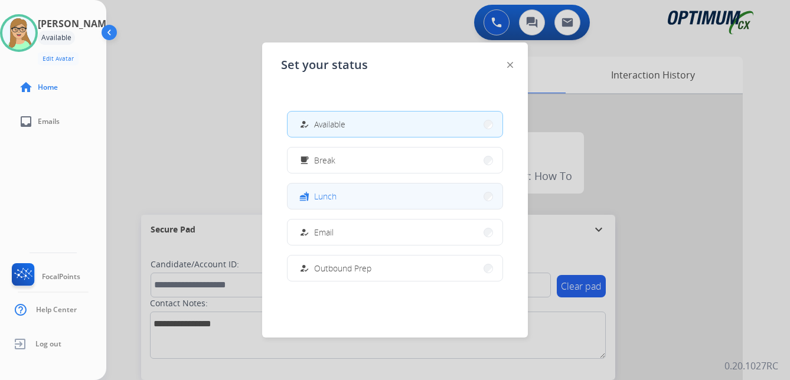
click at [339, 192] on button "fastfood Lunch" at bounding box center [394, 196] width 215 height 25
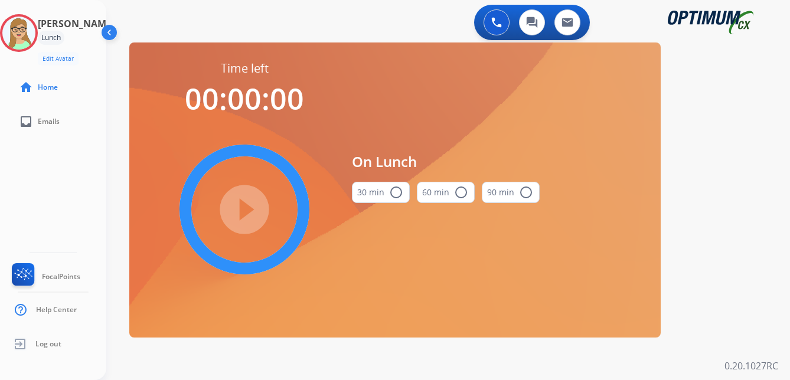
click at [397, 191] on mat-icon "radio_button_unchecked" at bounding box center [396, 192] width 14 height 14
click at [237, 204] on mat-icon "play_circle_filled" at bounding box center [244, 209] width 14 height 14
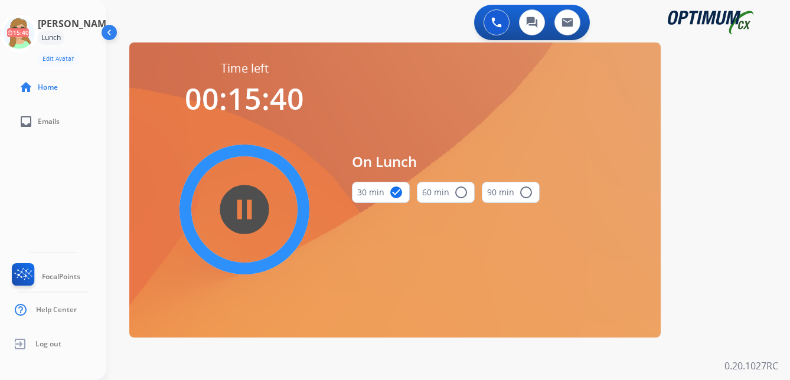
click at [65, 177] on div "[PERSON_NAME] Edit Avatar 15:40 Agent: [PERSON_NAME] Profile: OCX Training home…" at bounding box center [53, 190] width 106 height 380
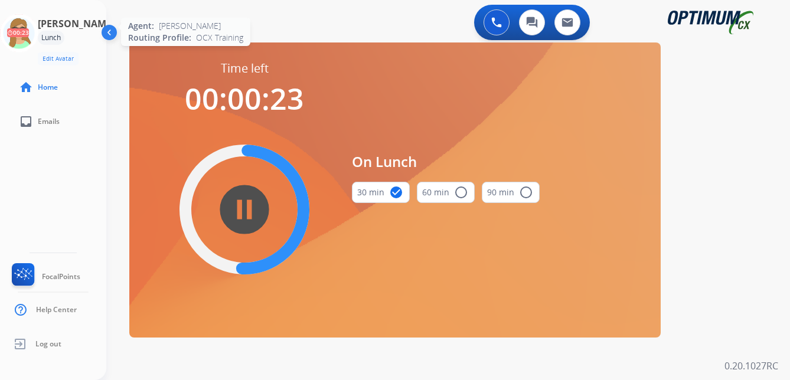
click at [37, 32] on icon at bounding box center [19, 33] width 38 height 38
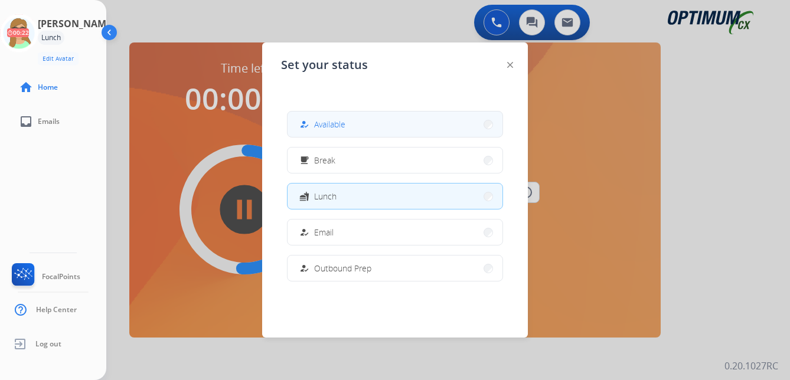
click at [313, 123] on div "how_to_reg" at bounding box center [305, 124] width 17 height 14
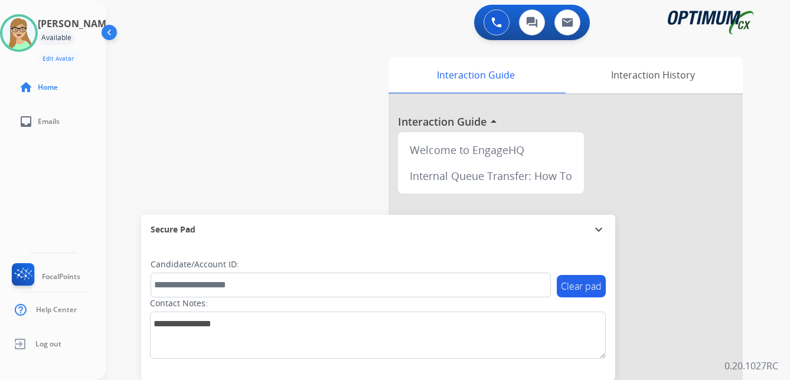
click at [94, 164] on div "[PERSON_NAME] Edit Avatar Agent: [PERSON_NAME] Profile: OCX Training home Home …" at bounding box center [53, 190] width 106 height 380
click at [76, 29] on h3 "[PERSON_NAME]" at bounding box center [76, 24] width 77 height 14
click at [113, 32] on img at bounding box center [110, 35] width 22 height 22
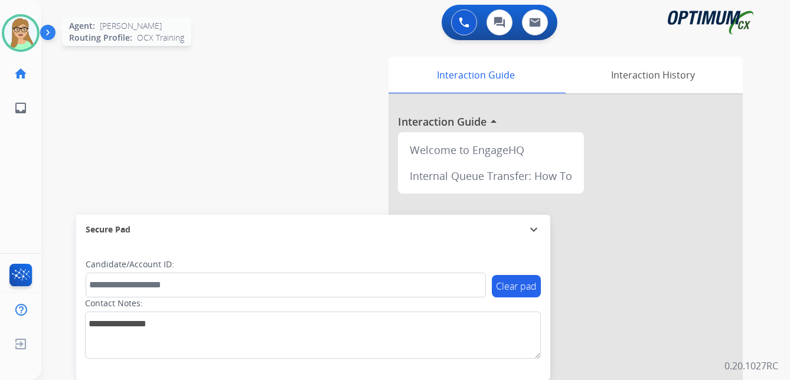
click at [25, 27] on img at bounding box center [20, 33] width 33 height 33
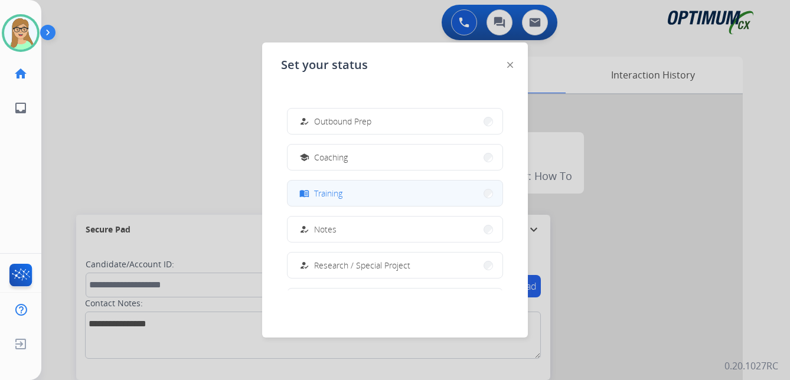
scroll to position [117, 0]
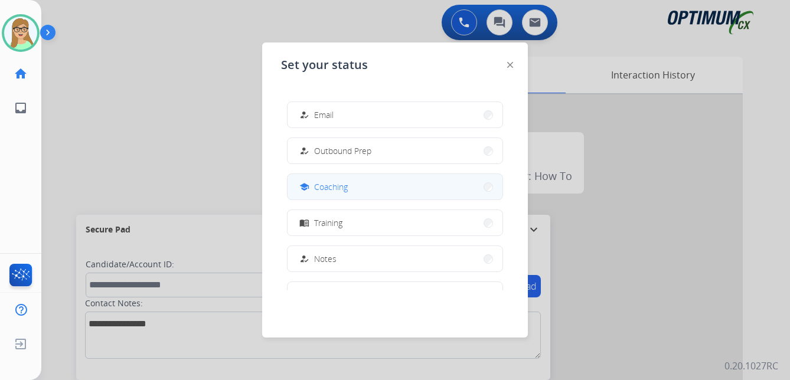
click at [345, 188] on span "Coaching" at bounding box center [331, 187] width 34 height 12
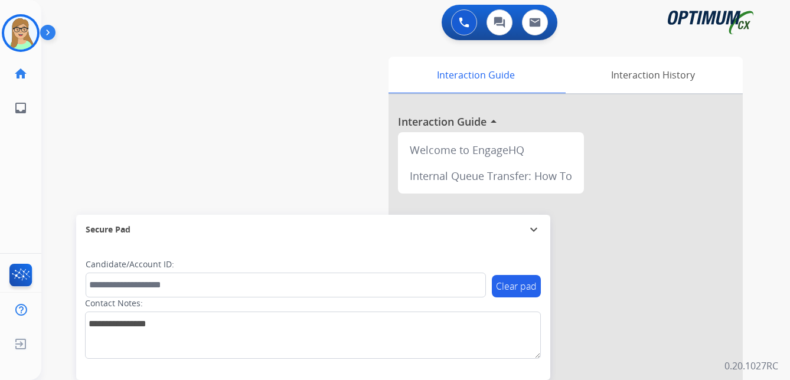
click at [90, 103] on div "swap_horiz Break voice bridge close_fullscreen Connect 3-Way Call merge_type Se…" at bounding box center [401, 289] width 720 height 492
click at [36, 32] on img at bounding box center [20, 33] width 33 height 33
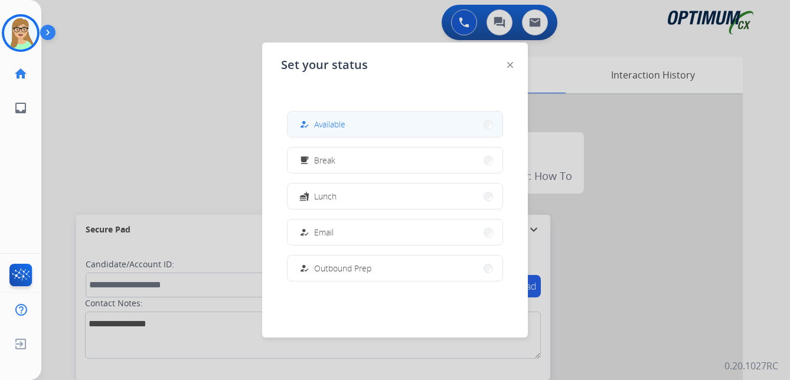
click at [317, 122] on div "how_to_reg Available" at bounding box center [321, 124] width 48 height 14
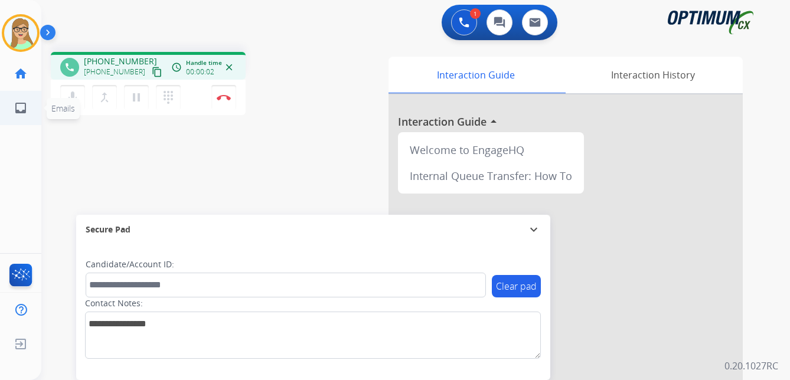
drag, startPoint x: 145, startPoint y: 71, endPoint x: 1, endPoint y: 109, distance: 149.1
click at [152, 71] on mat-icon "content_copy" at bounding box center [157, 72] width 11 height 11
click at [223, 95] on img at bounding box center [224, 97] width 14 height 6
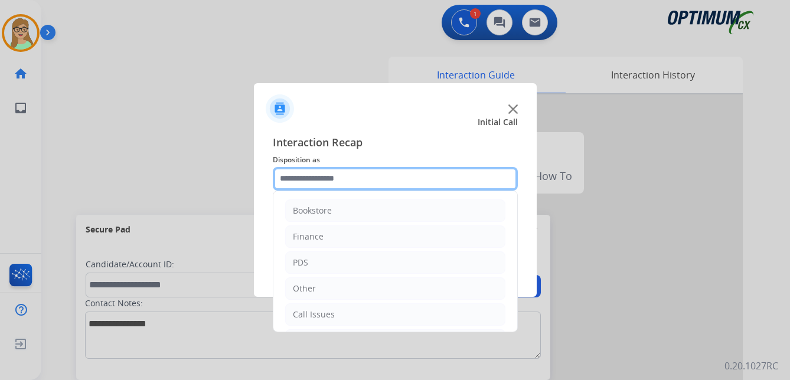
click at [319, 177] on input "text" at bounding box center [395, 179] width 245 height 24
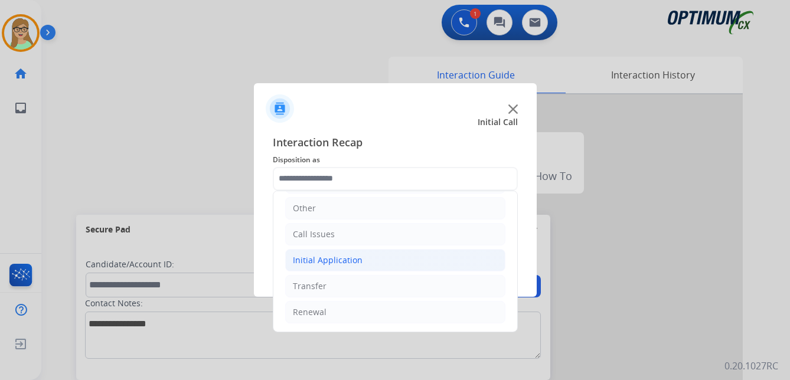
click at [342, 256] on div "Initial Application" at bounding box center [328, 260] width 70 height 12
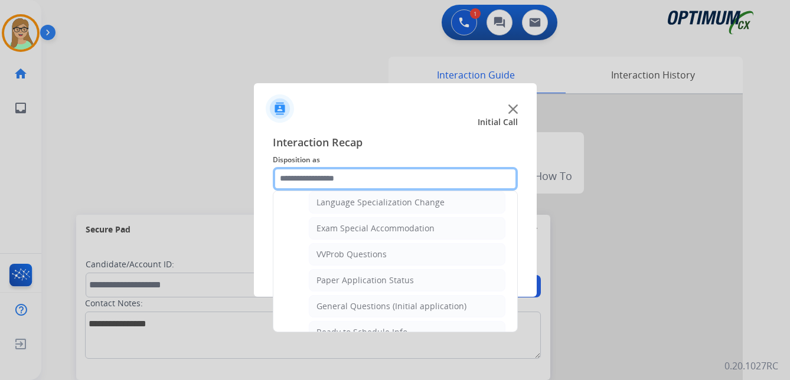
scroll to position [612, 0]
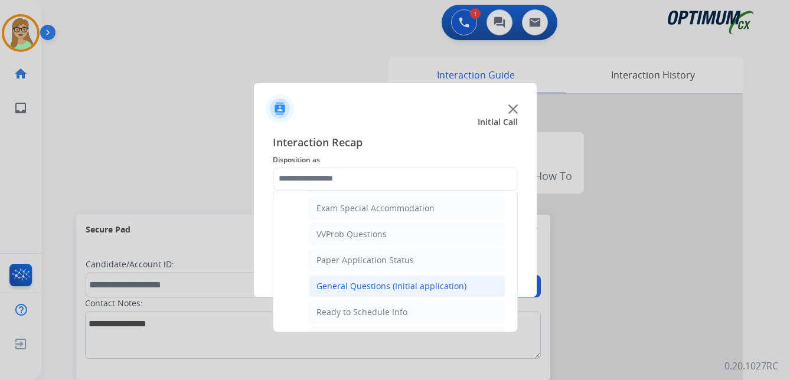
click at [370, 283] on div "General Questions (Initial application)" at bounding box center [391, 286] width 150 height 12
type input "**********"
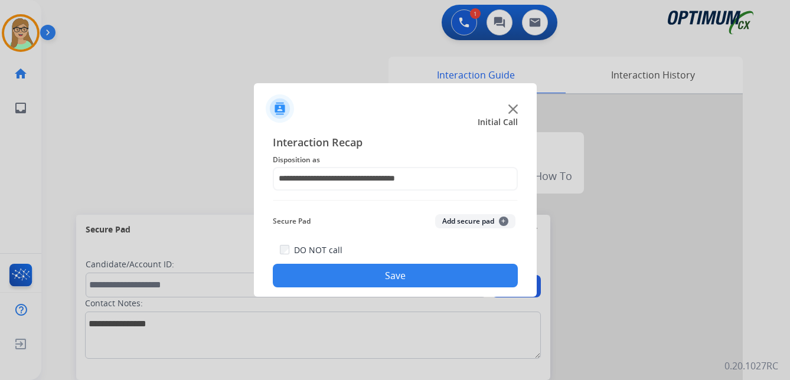
click at [367, 274] on button "Save" at bounding box center [395, 276] width 245 height 24
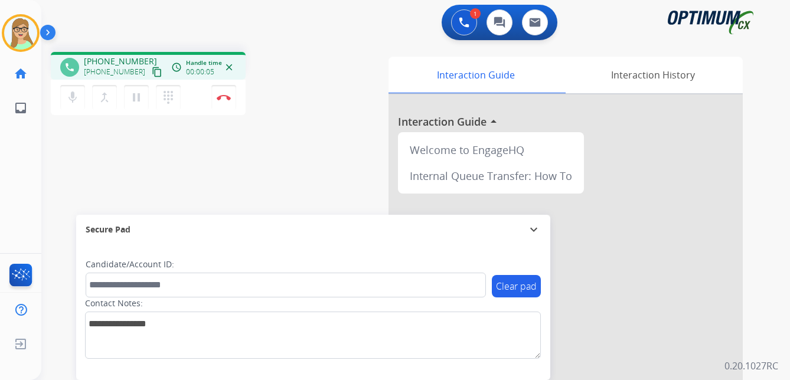
click at [53, 189] on div "phone [PHONE_NUMBER] [PHONE_NUMBER] content_copy access_time Call metrics Queue…" at bounding box center [401, 289] width 720 height 492
click at [152, 71] on mat-icon "content_copy" at bounding box center [157, 72] width 11 height 11
click at [224, 98] on img at bounding box center [224, 97] width 14 height 6
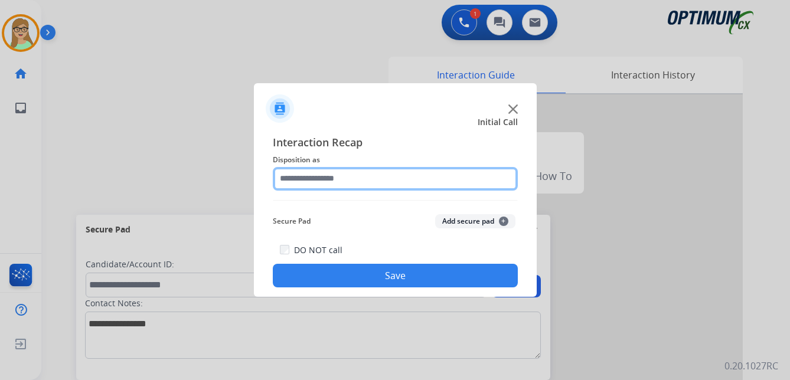
click at [306, 182] on input "text" at bounding box center [395, 179] width 245 height 24
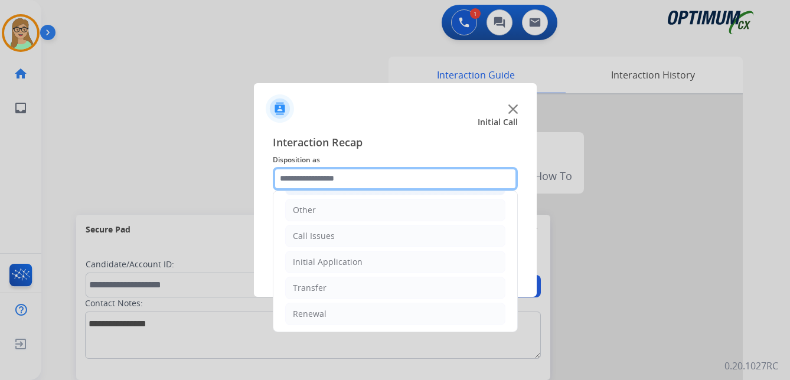
scroll to position [80, 0]
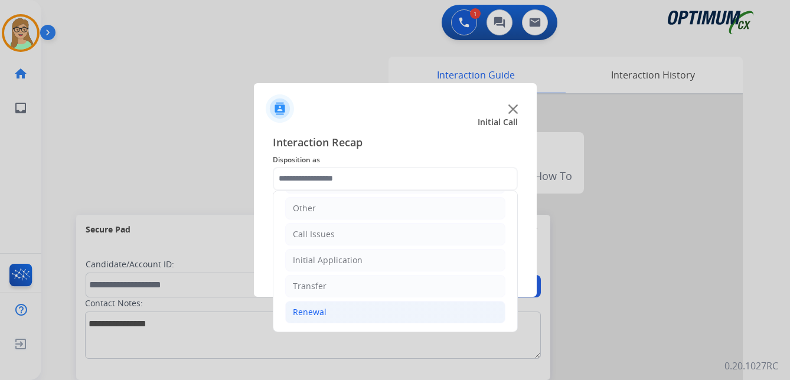
click at [317, 316] on div "Renewal" at bounding box center [310, 312] width 34 height 12
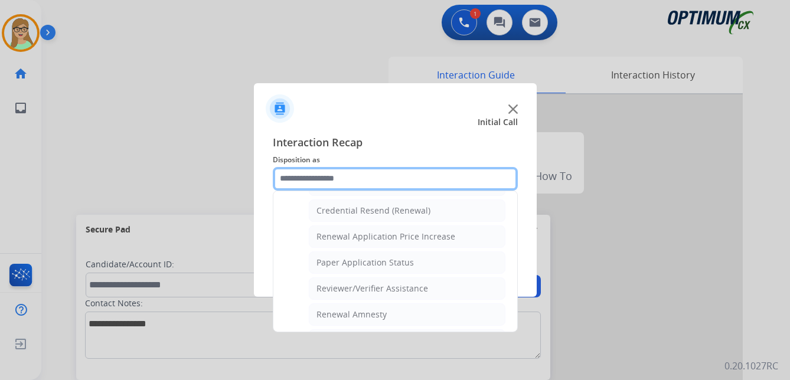
scroll to position [434, 0]
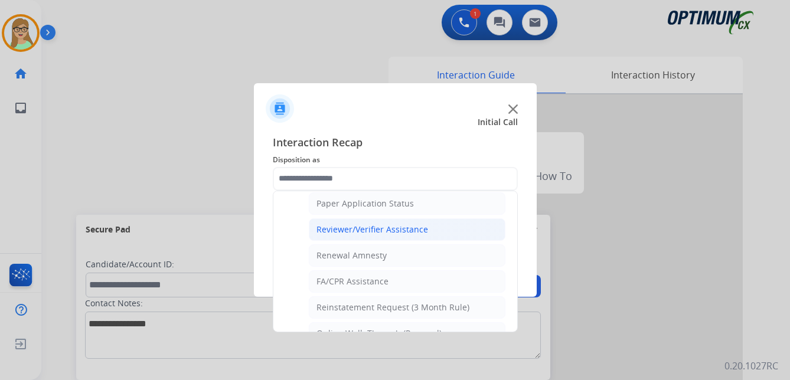
click at [384, 228] on div "Reviewer/Verifier Assistance" at bounding box center [372, 230] width 112 height 12
type input "**********"
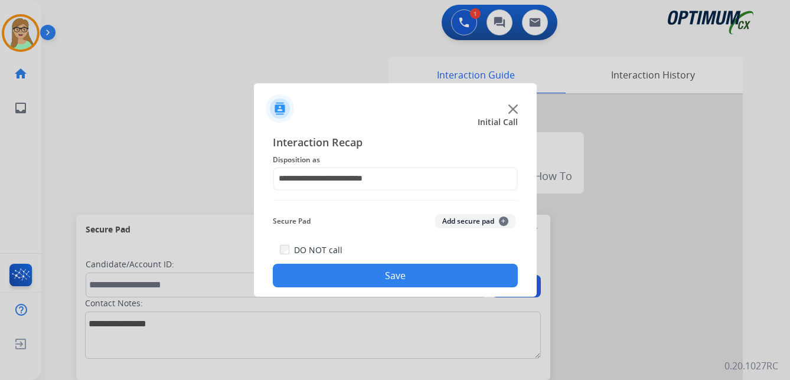
click at [343, 282] on button "Save" at bounding box center [395, 276] width 245 height 24
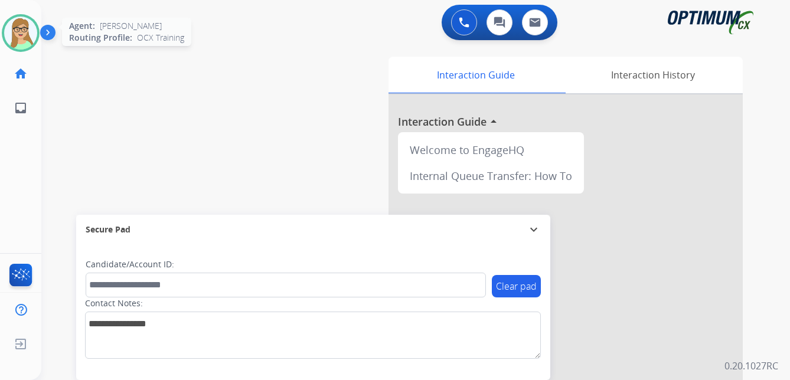
click at [25, 22] on img at bounding box center [20, 33] width 33 height 33
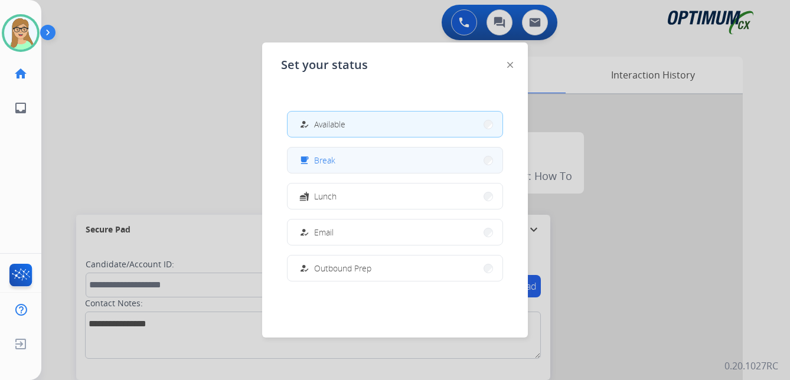
click at [324, 158] on span "Break" at bounding box center [324, 160] width 21 height 12
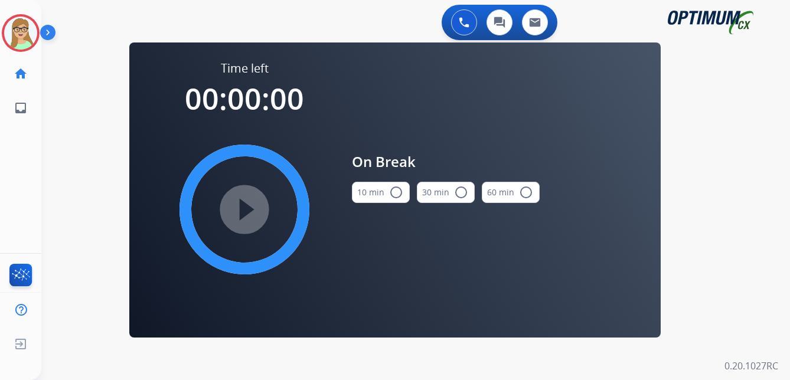
click at [398, 191] on mat-icon "radio_button_unchecked" at bounding box center [396, 192] width 14 height 14
click at [251, 214] on mat-icon "play_circle_filled" at bounding box center [244, 209] width 14 height 14
click at [44, 85] on div "swap_horiz Break voice bridge close_fullscreen Connect 3-Way Call merge_type Se…" at bounding box center [401, 71] width 720 height 57
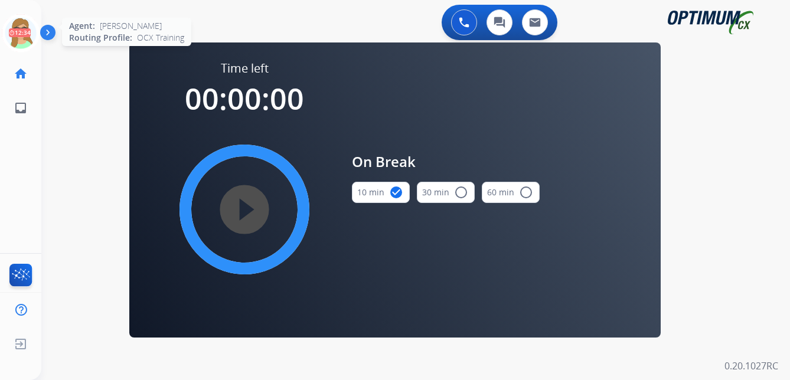
click at [19, 21] on icon at bounding box center [21, 33] width 38 height 38
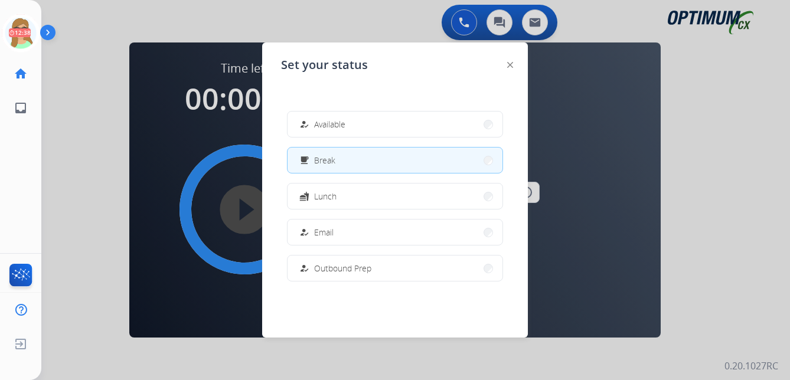
click at [54, 34] on img at bounding box center [50, 35] width 20 height 22
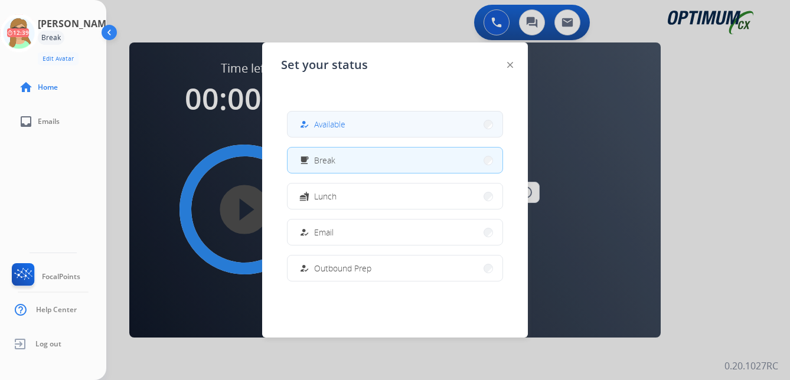
click at [354, 131] on button "how_to_reg Available" at bounding box center [394, 124] width 215 height 25
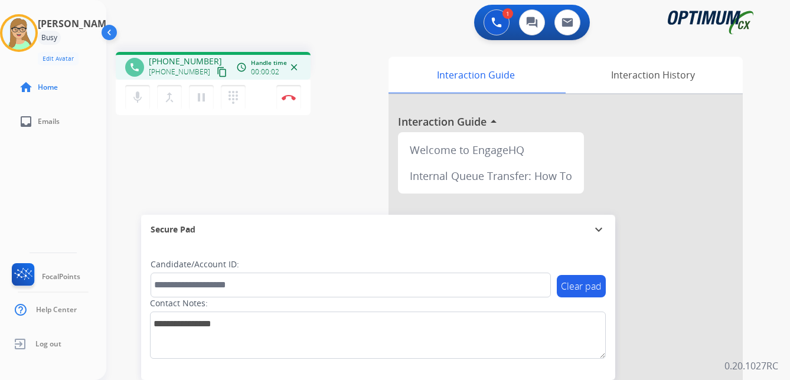
click at [217, 74] on mat-icon "content_copy" at bounding box center [222, 72] width 11 height 11
click at [292, 96] on img at bounding box center [289, 97] width 14 height 6
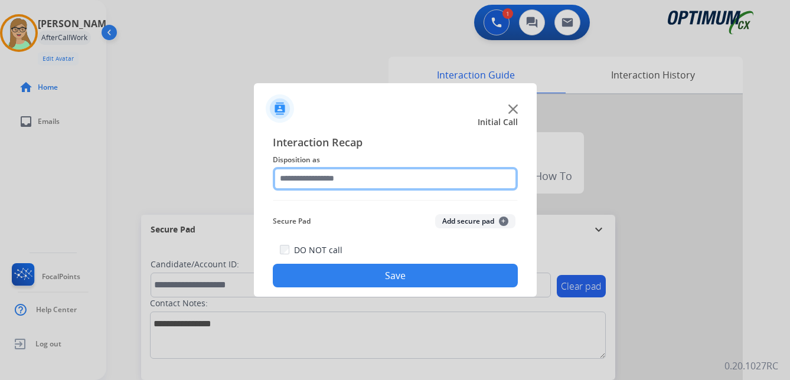
click at [338, 182] on input "text" at bounding box center [395, 179] width 245 height 24
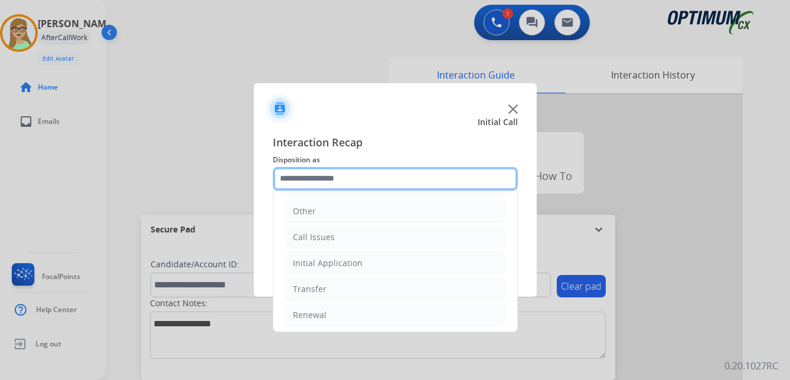
scroll to position [80, 0]
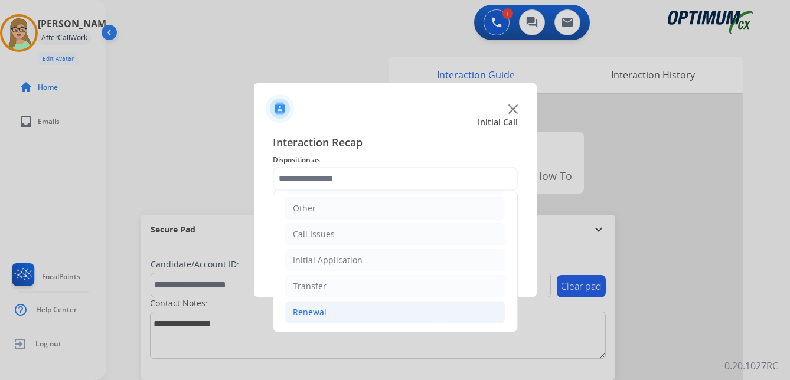
click at [315, 312] on div "Renewal" at bounding box center [310, 312] width 34 height 12
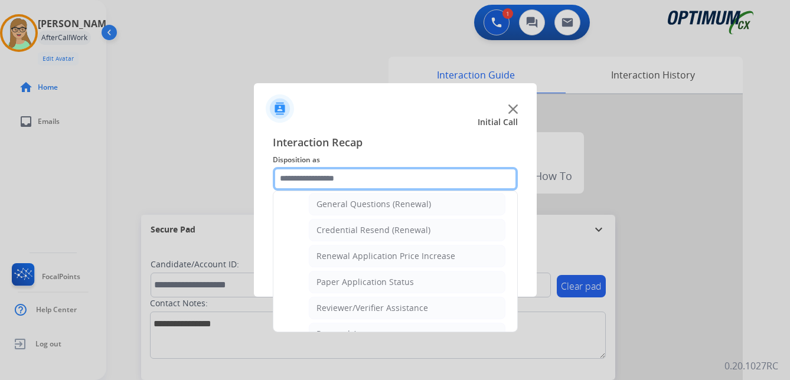
scroll to position [338, 0]
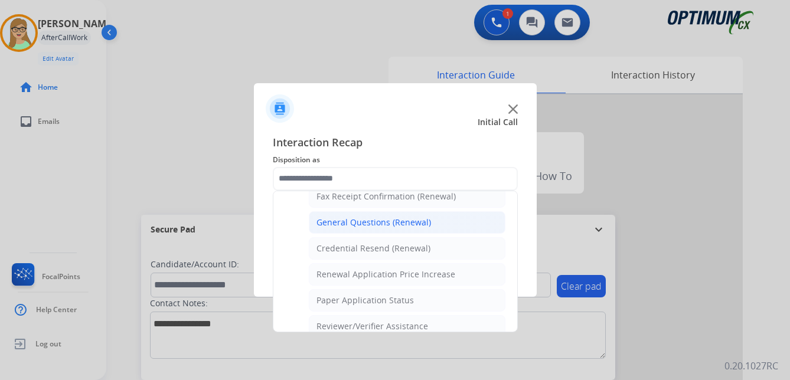
click at [368, 218] on div "General Questions (Renewal)" at bounding box center [373, 223] width 115 height 12
type input "**********"
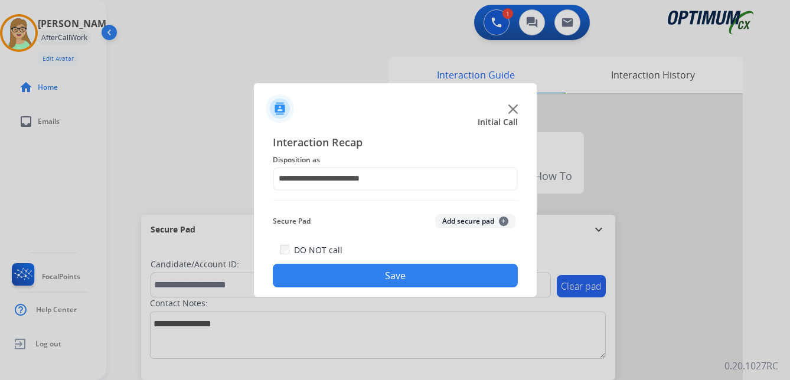
click at [357, 276] on button "Save" at bounding box center [395, 276] width 245 height 24
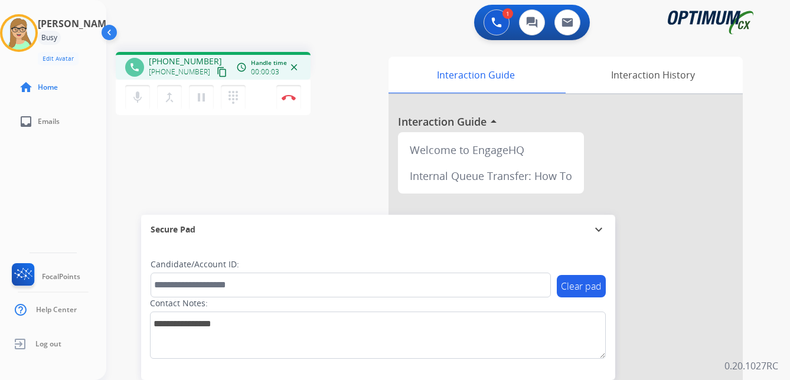
click at [217, 73] on mat-icon "content_copy" at bounding box center [222, 72] width 11 height 11
click at [288, 99] on img at bounding box center [289, 97] width 14 height 6
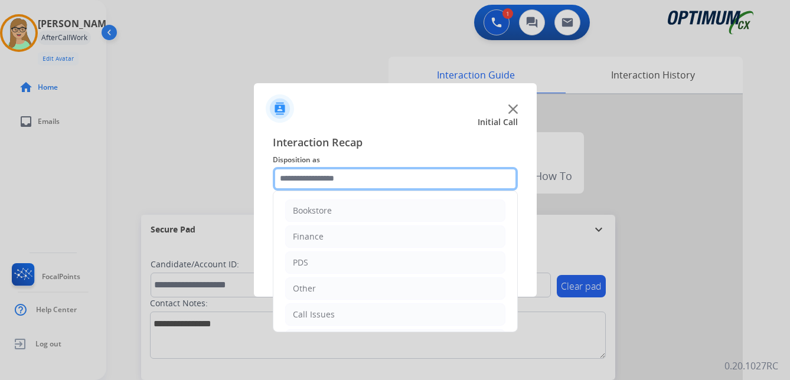
click at [307, 179] on input "text" at bounding box center [395, 179] width 245 height 24
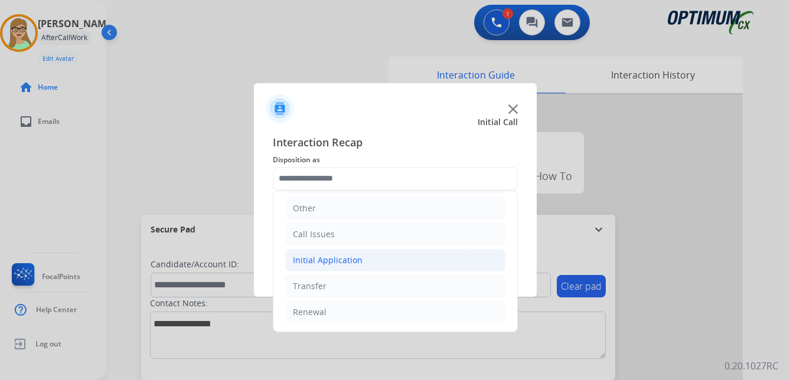
click at [331, 260] on div "Initial Application" at bounding box center [328, 260] width 70 height 12
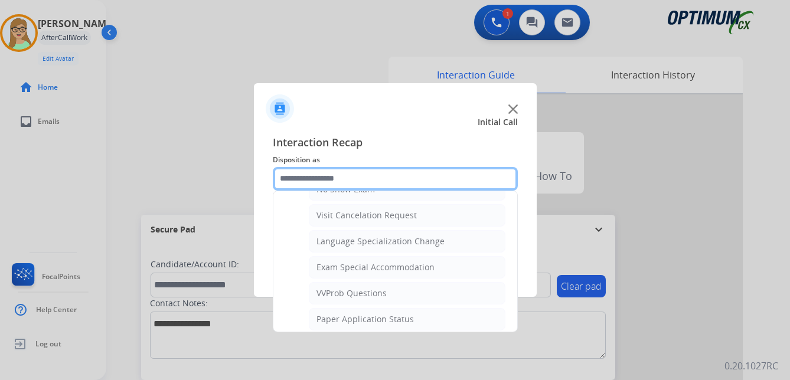
scroll to position [612, 0]
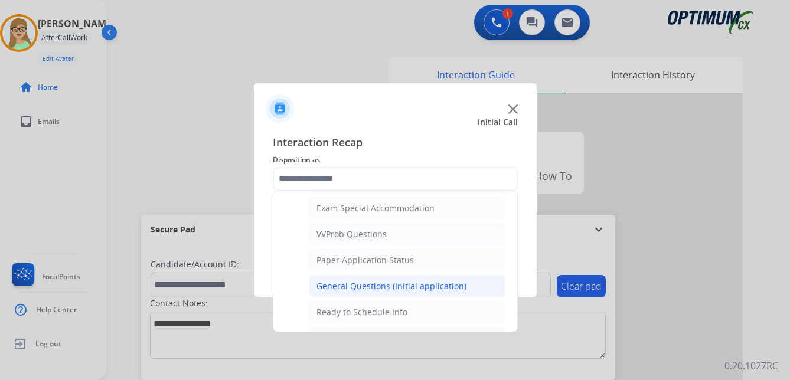
click at [386, 287] on div "General Questions (Initial application)" at bounding box center [391, 286] width 150 height 12
type input "**********"
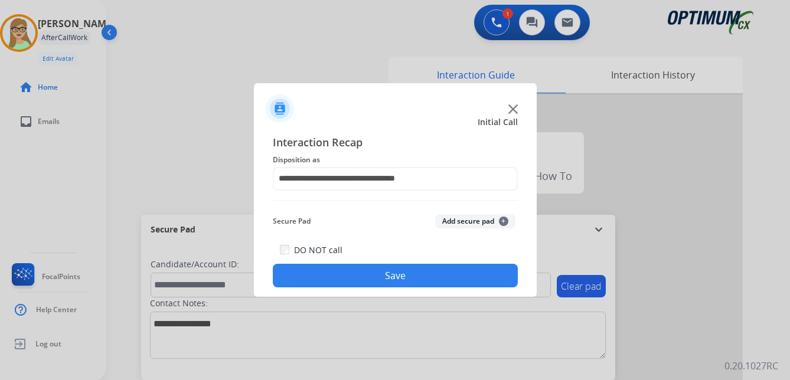
click at [387, 270] on button "Save" at bounding box center [395, 276] width 245 height 24
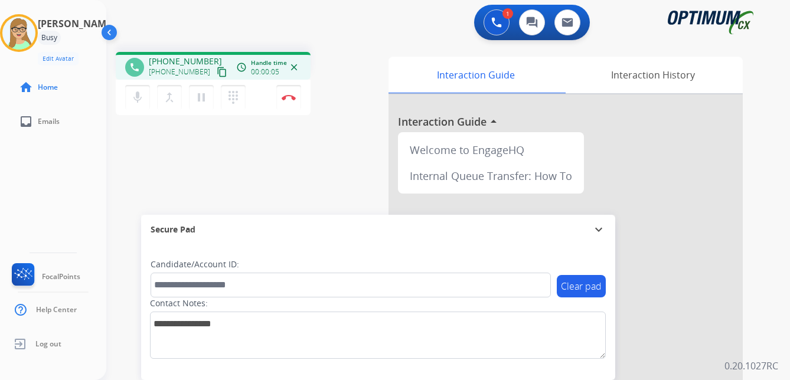
drag, startPoint x: 211, startPoint y: 73, endPoint x: 2, endPoint y: 153, distance: 223.9
click at [217, 73] on mat-icon "content_copy" at bounding box center [222, 72] width 11 height 11
click at [287, 96] on img at bounding box center [289, 97] width 14 height 6
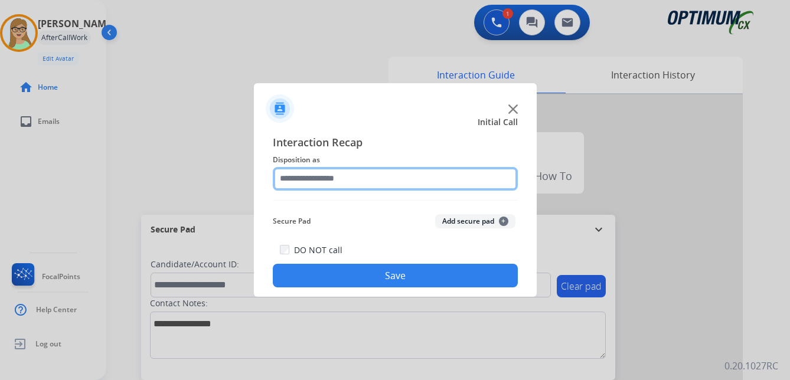
click at [319, 178] on input "text" at bounding box center [395, 179] width 245 height 24
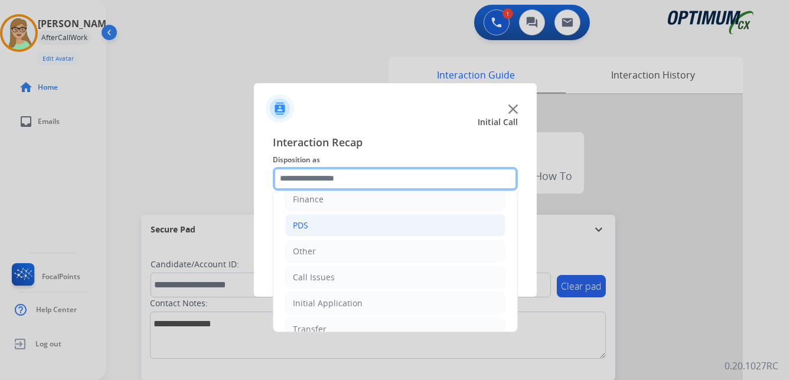
scroll to position [80, 0]
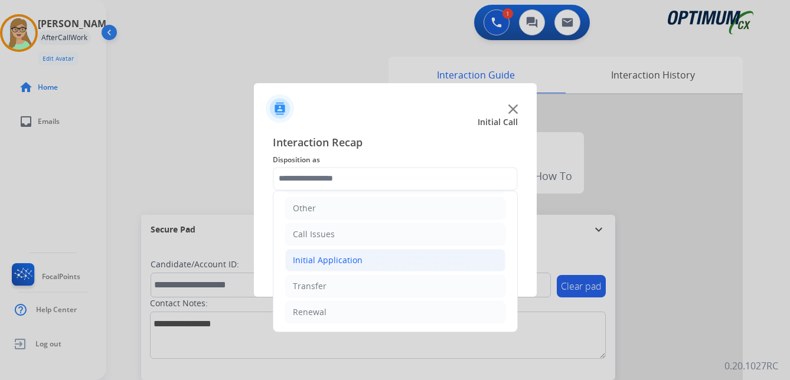
click at [328, 259] on div "Initial Application" at bounding box center [328, 260] width 70 height 12
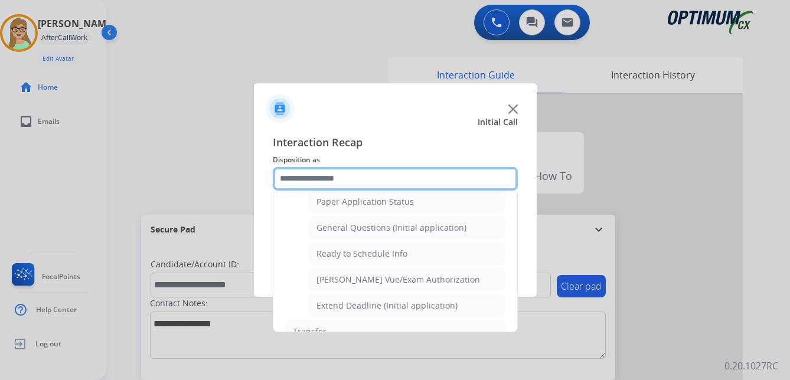
scroll to position [671, 0]
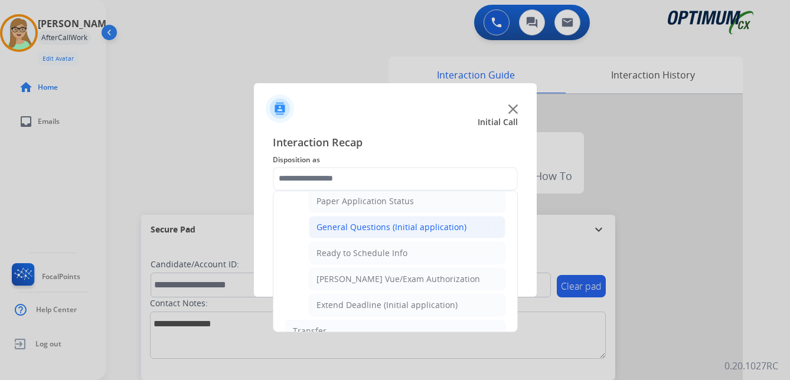
click at [381, 228] on div "General Questions (Initial application)" at bounding box center [391, 227] width 150 height 12
type input "**********"
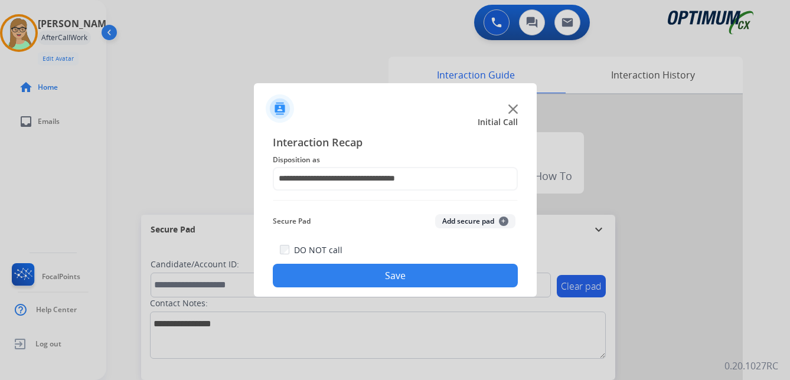
click at [368, 276] on button "Save" at bounding box center [395, 276] width 245 height 24
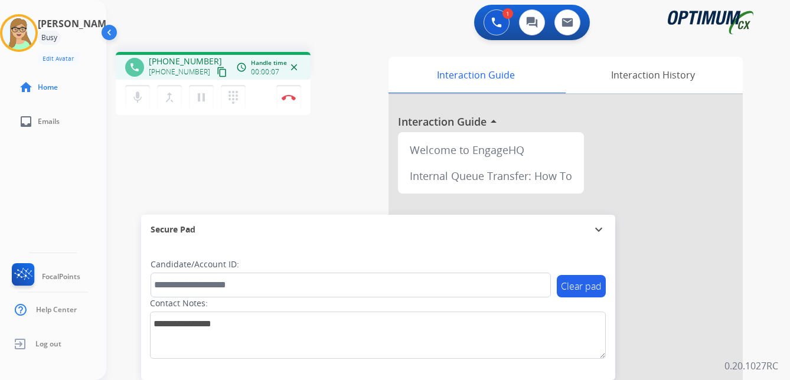
click at [217, 74] on mat-icon "content_copy" at bounding box center [222, 72] width 11 height 11
click at [230, 94] on mat-icon "dialpad" at bounding box center [233, 97] width 14 height 14
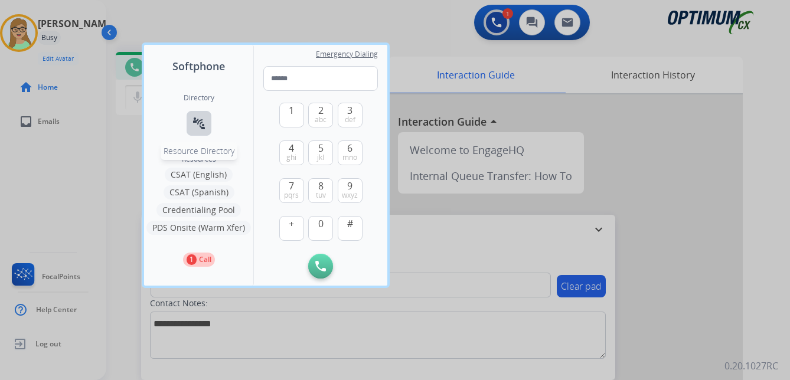
click at [202, 120] on mat-icon "connect_without_contact" at bounding box center [199, 123] width 14 height 14
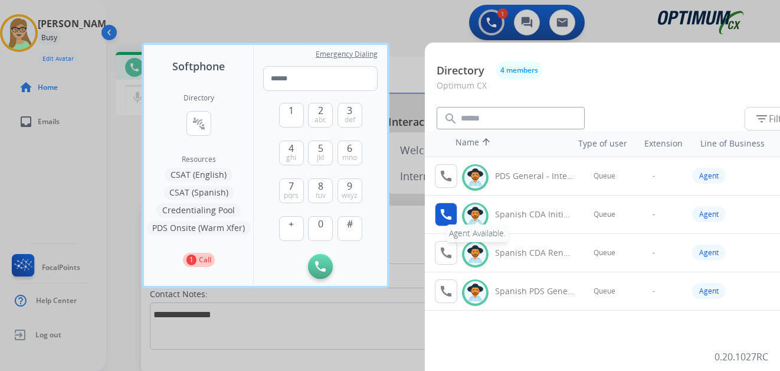
click at [447, 215] on mat-icon "call" at bounding box center [446, 214] width 14 height 14
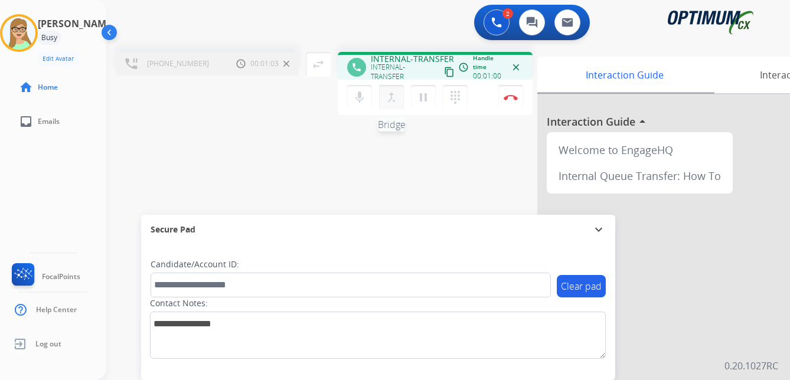
click at [391, 97] on mat-icon "merge_type" at bounding box center [391, 97] width 14 height 14
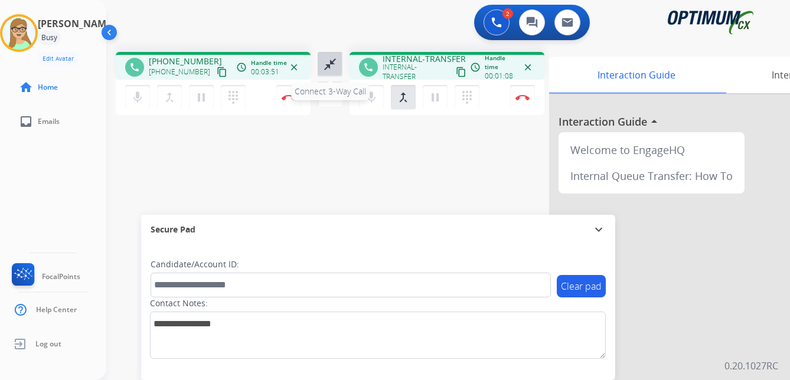
click at [333, 66] on mat-icon "close_fullscreen" at bounding box center [330, 64] width 14 height 14
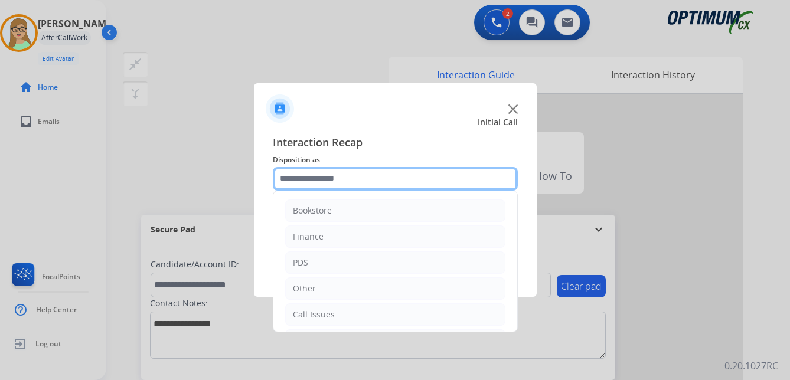
click at [328, 181] on input "text" at bounding box center [395, 179] width 245 height 24
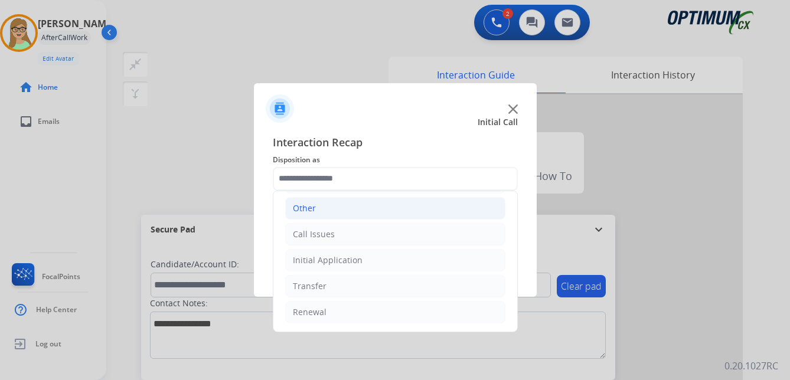
click at [311, 207] on div "Other" at bounding box center [304, 208] width 23 height 12
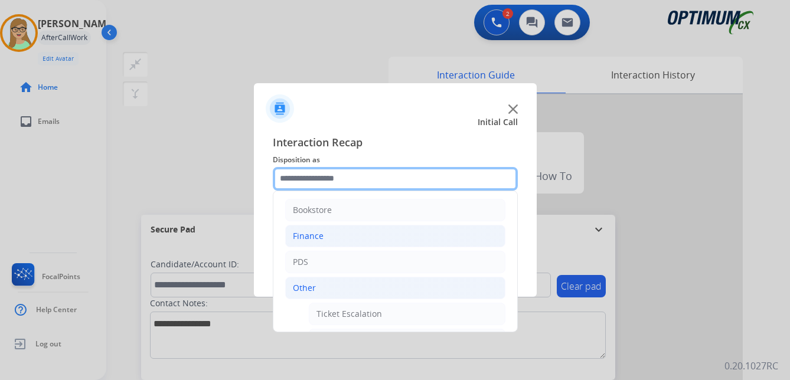
scroll to position [0, 0]
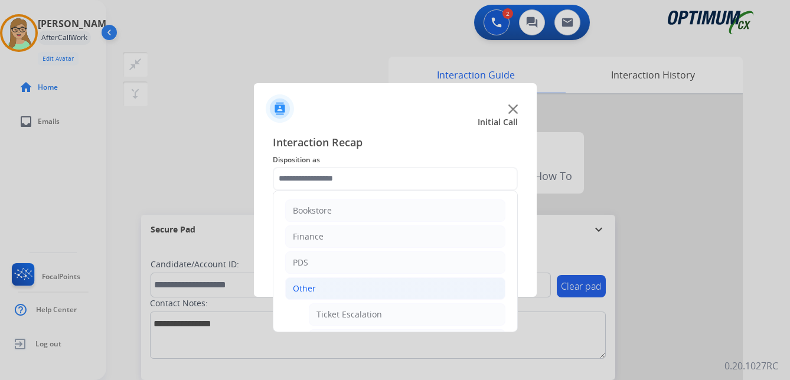
click at [303, 286] on div "Other" at bounding box center [304, 289] width 23 height 12
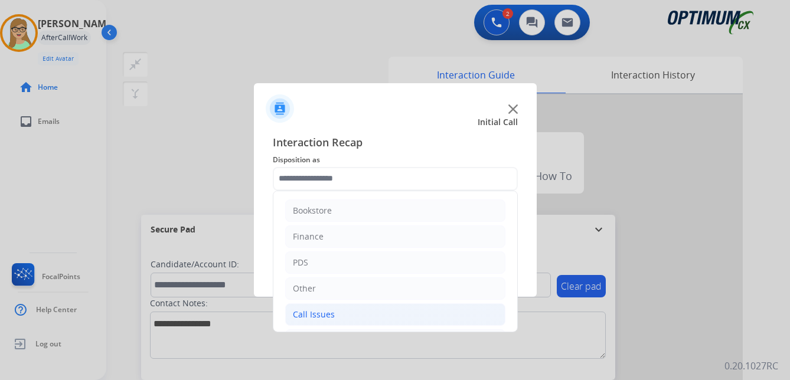
drag, startPoint x: 311, startPoint y: 312, endPoint x: 385, endPoint y: 303, distance: 75.6
click at [311, 312] on div "Call Issues" at bounding box center [314, 315] width 42 height 12
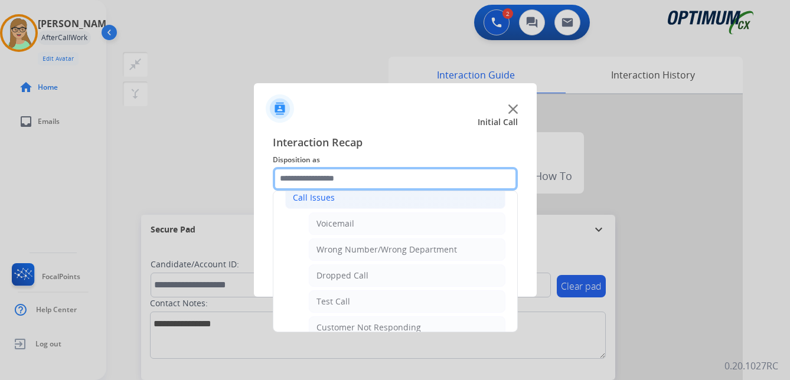
scroll to position [118, 0]
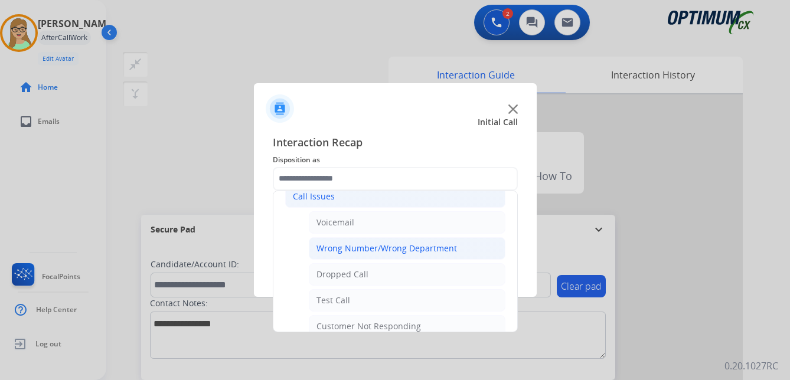
click at [371, 249] on div "Wrong Number/Wrong Department" at bounding box center [386, 249] width 140 height 12
type input "**********"
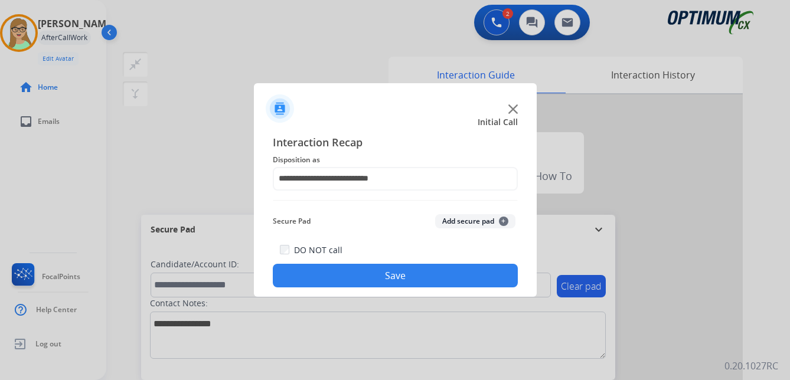
click at [351, 282] on button "Save" at bounding box center [395, 276] width 245 height 24
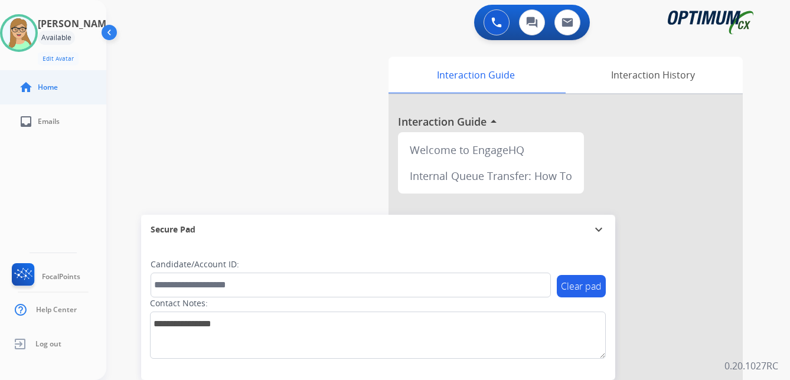
click at [6, 94] on ul "home Home" at bounding box center [53, 87] width 106 height 34
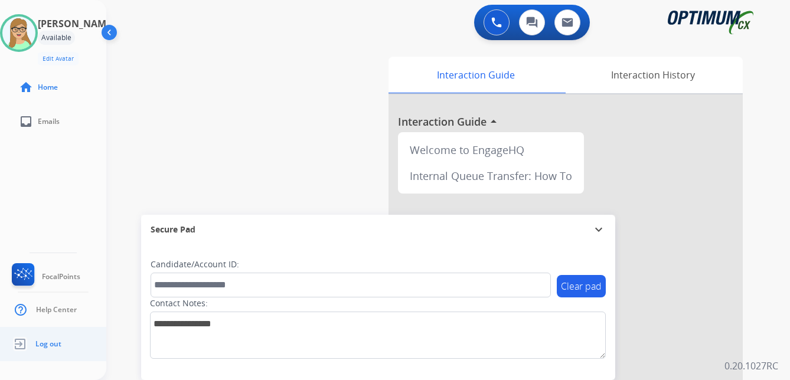
click at [44, 342] on span "Log out" at bounding box center [48, 343] width 26 height 9
